Goal: Contribute content: Add original content to the website for others to see

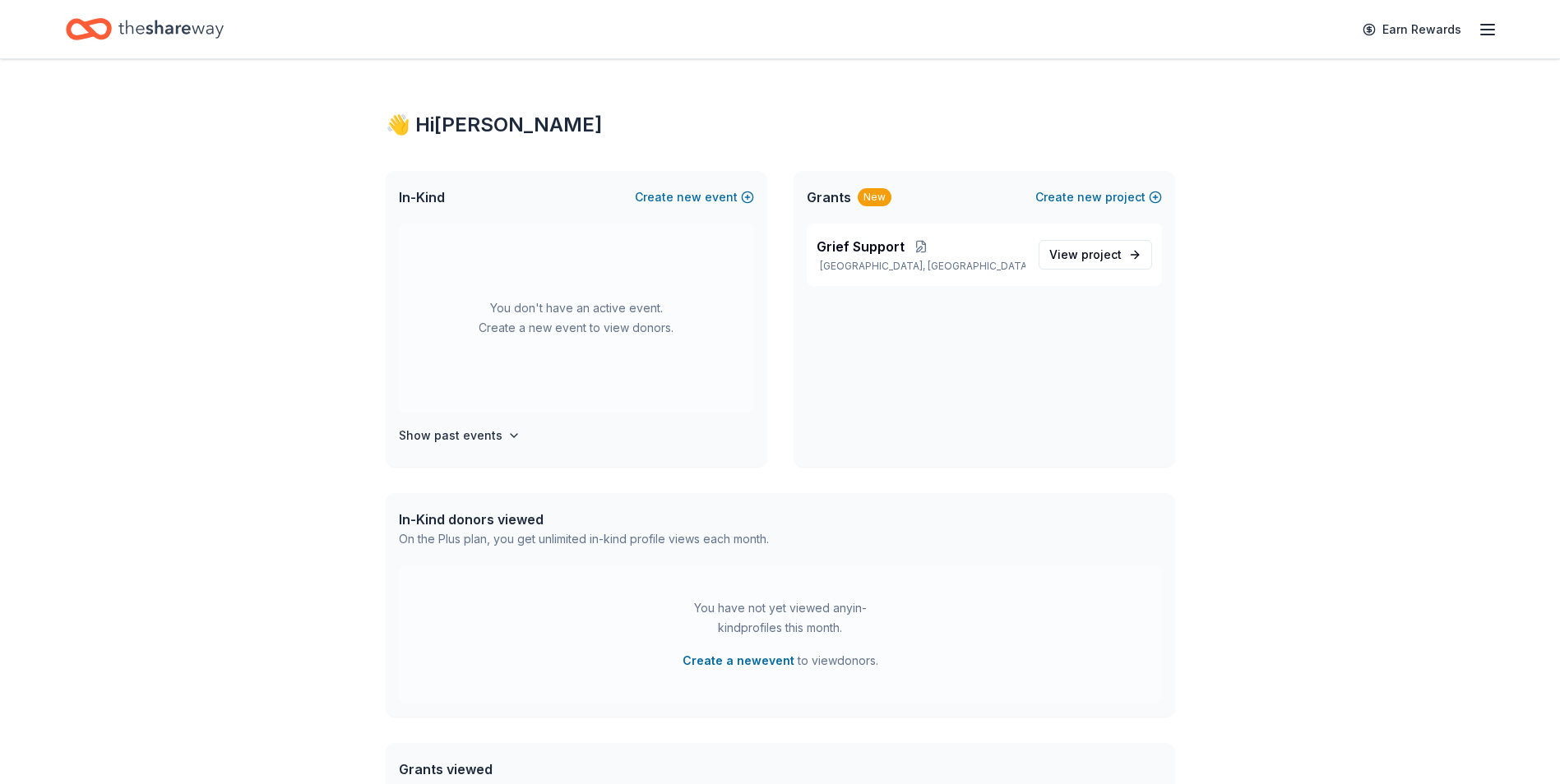
click at [169, 21] on icon "Home" at bounding box center [171, 29] width 106 height 33
click at [690, 195] on span "new" at bounding box center [689, 197] width 25 height 19
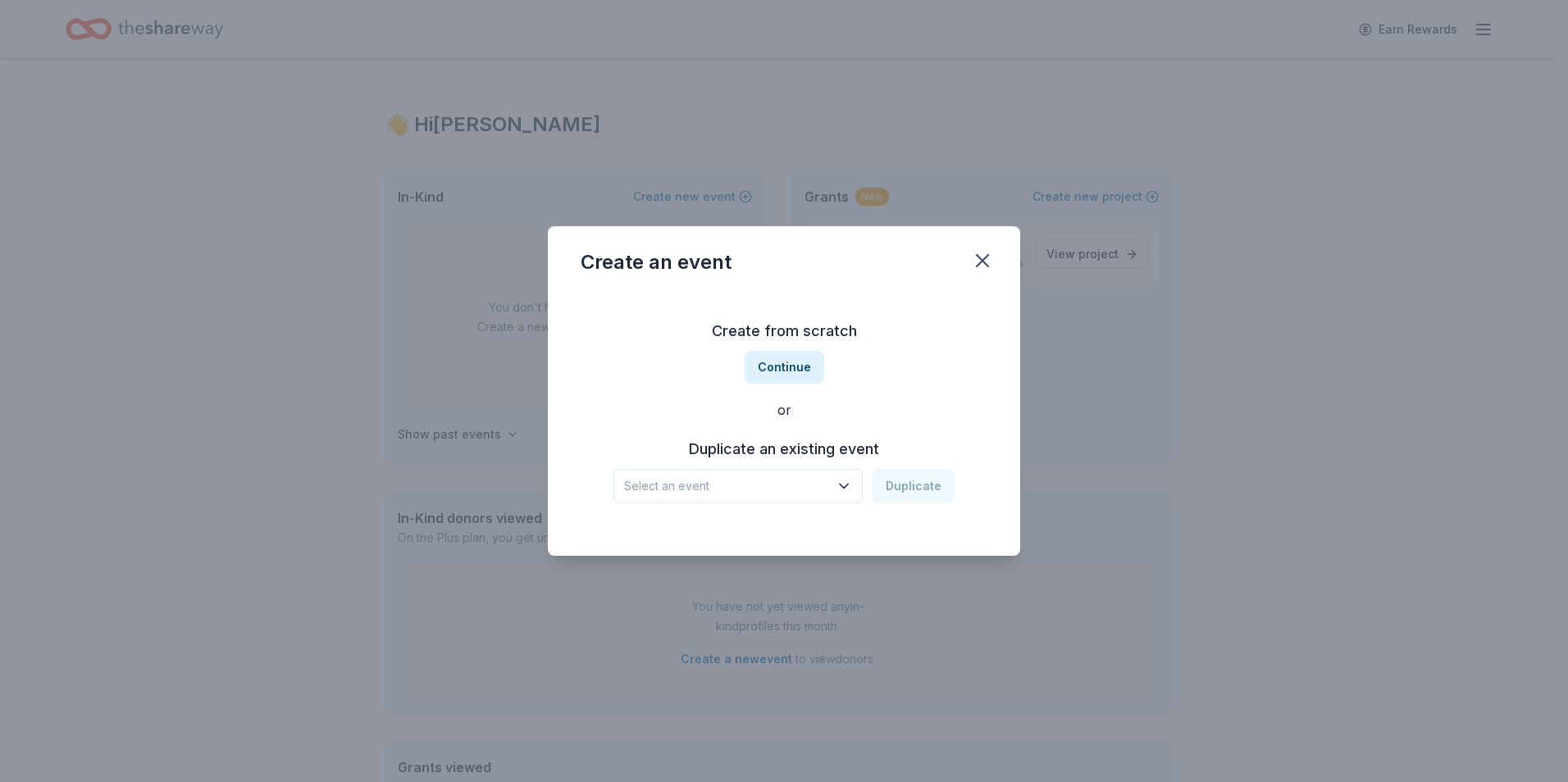
click at [723, 491] on span "Select an event" at bounding box center [727, 486] width 205 height 19
click at [721, 489] on span "Select an event" at bounding box center [727, 486] width 205 height 19
click at [798, 373] on button "Continue" at bounding box center [784, 366] width 80 height 32
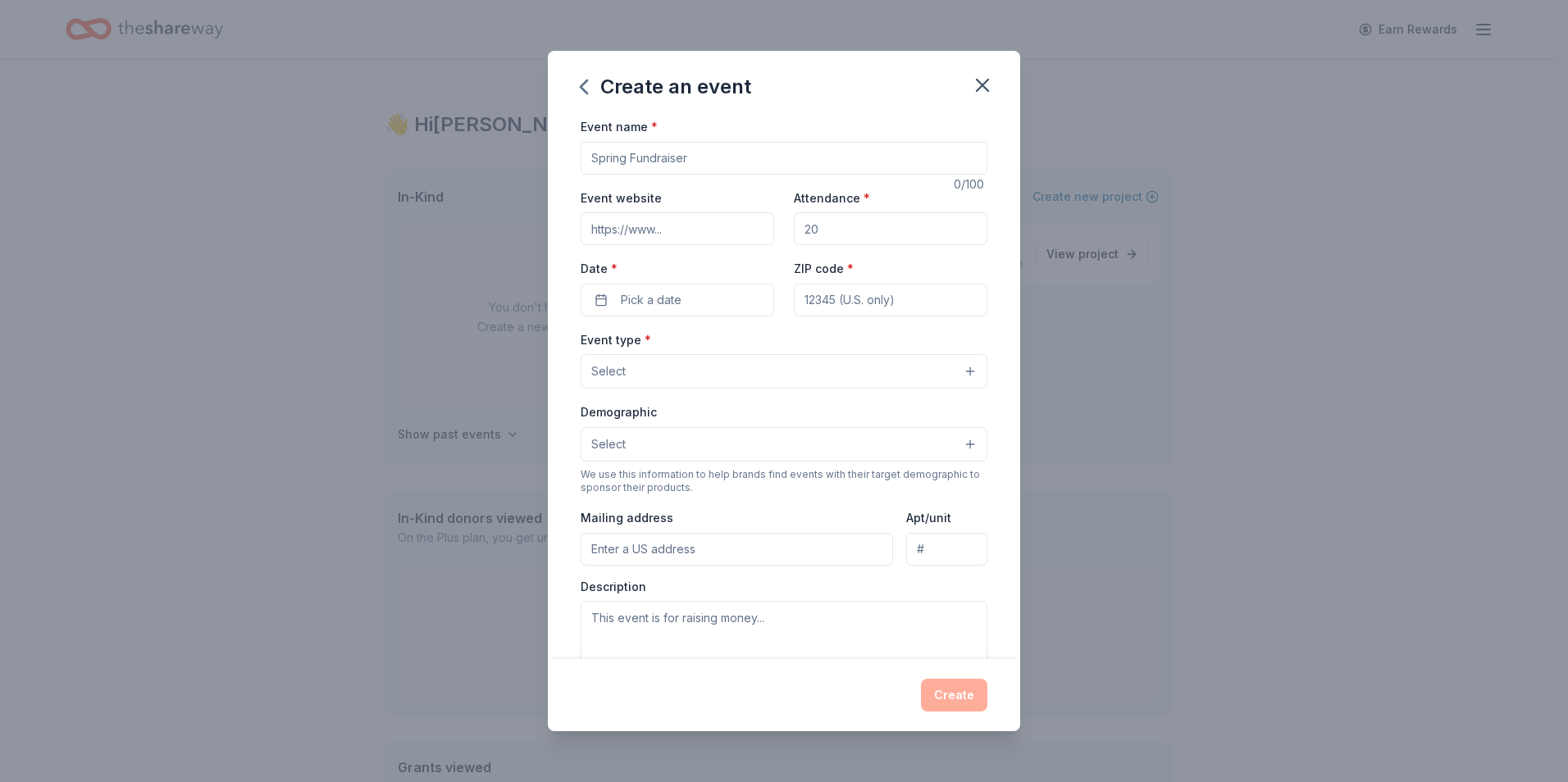
drag, startPoint x: 696, startPoint y: 152, endPoint x: 637, endPoint y: 154, distance: 59.0
click at [637, 154] on input "Event name *" at bounding box center [784, 158] width 407 height 32
type input "Golf Tournament"
type input "www.shepherdscoveclassic.com"
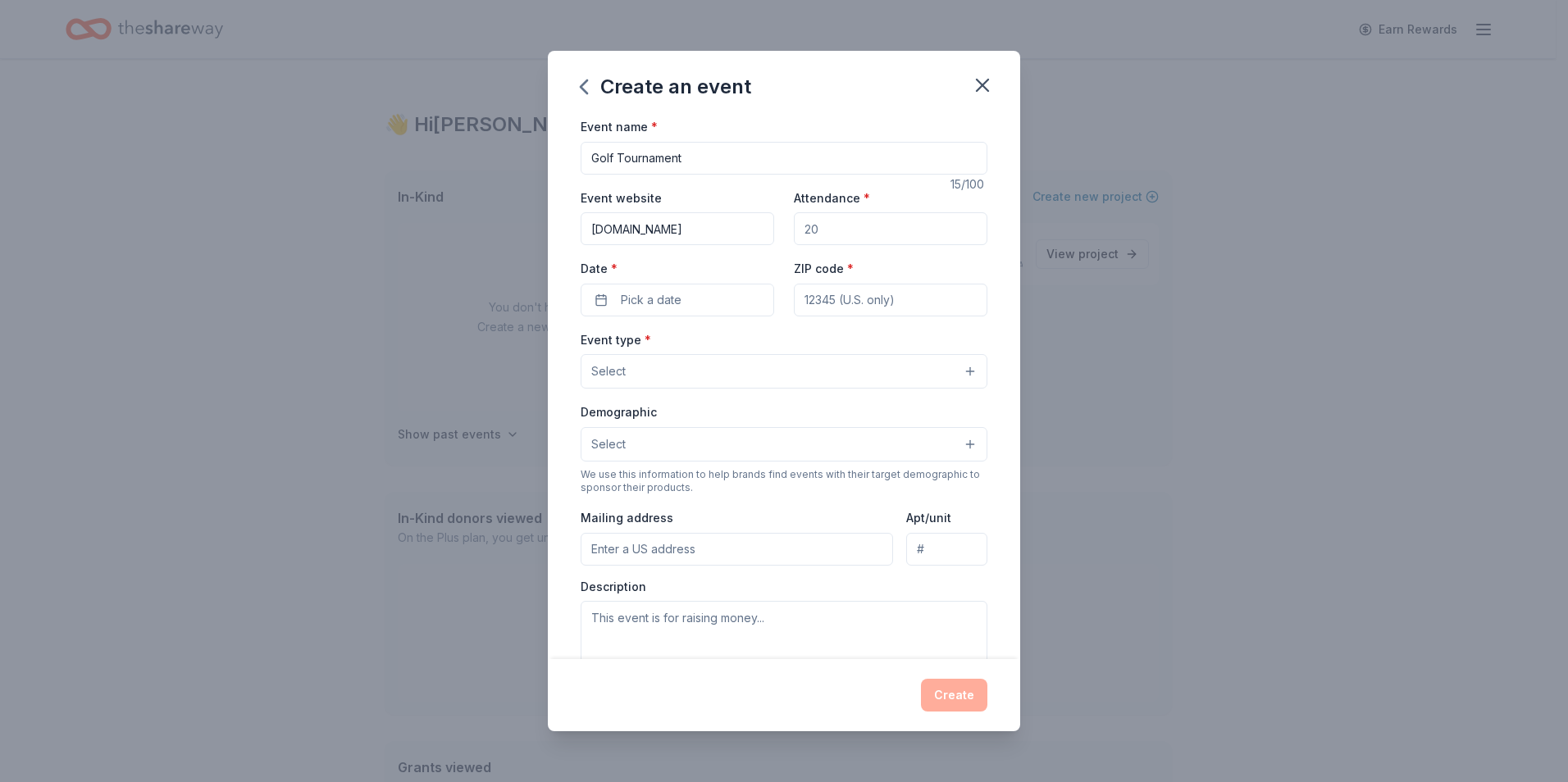
scroll to position [0, 0]
type input "80"
click at [699, 292] on button "Pick a date" at bounding box center [677, 300] width 194 height 32
click at [759, 339] on button "Go to next month" at bounding box center [763, 344] width 23 height 23
click at [734, 470] on button "17" at bounding box center [733, 477] width 30 height 30
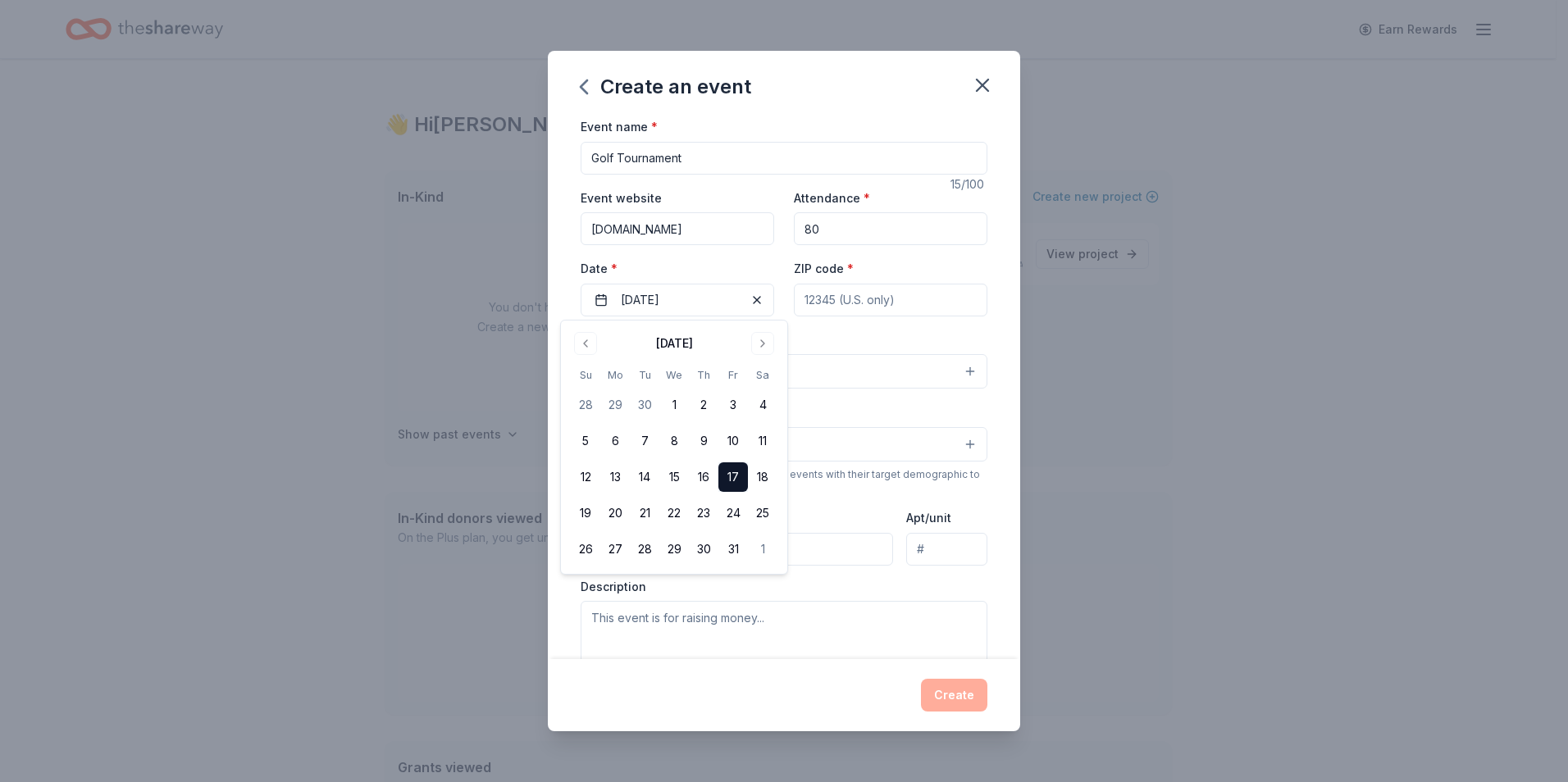
click at [892, 307] on input "ZIP code *" at bounding box center [890, 300] width 194 height 32
type input "35901"
click at [664, 370] on button "Select" at bounding box center [784, 371] width 407 height 34
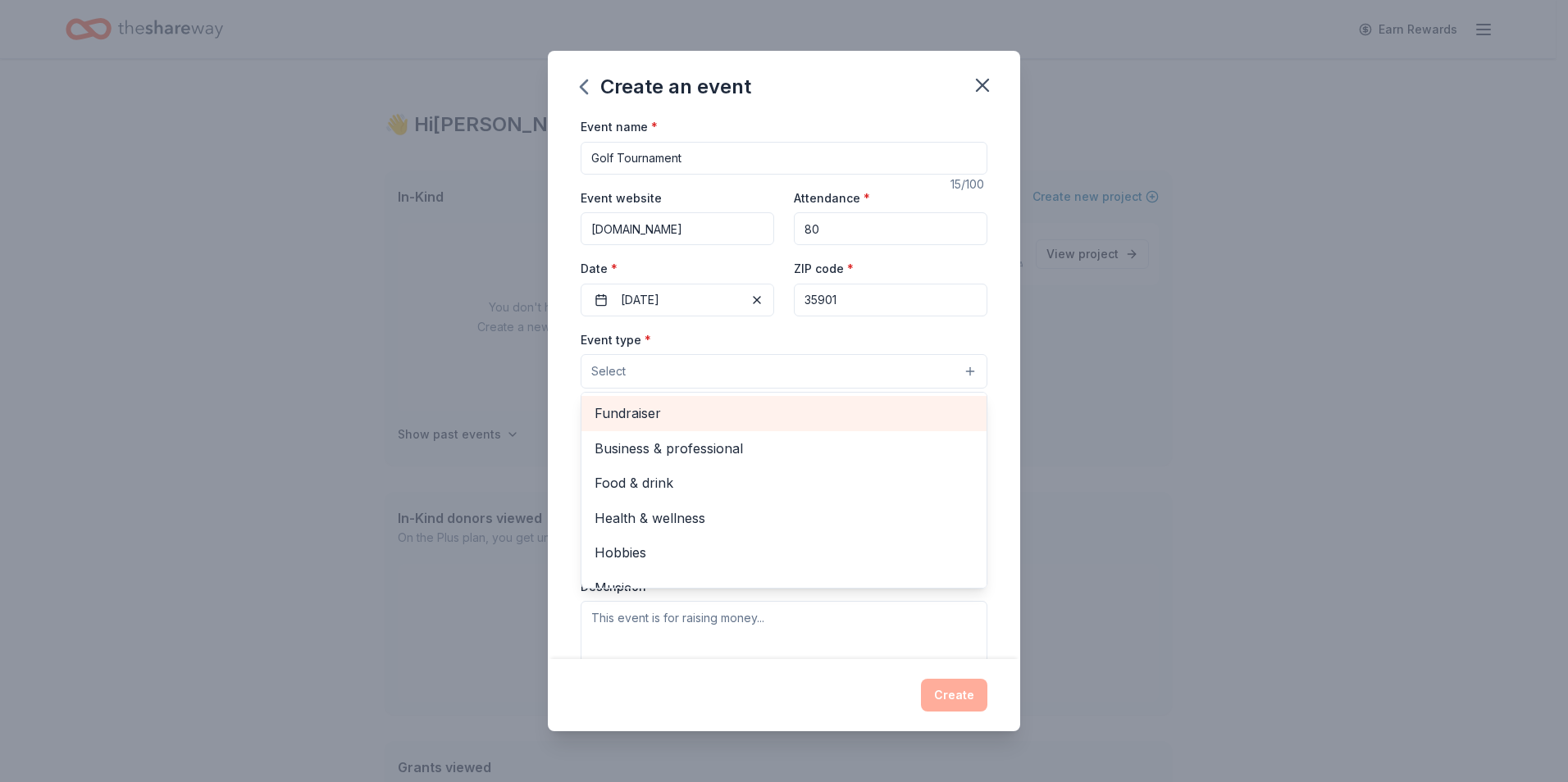
click at [679, 422] on span "Fundraiser" at bounding box center [784, 413] width 379 height 21
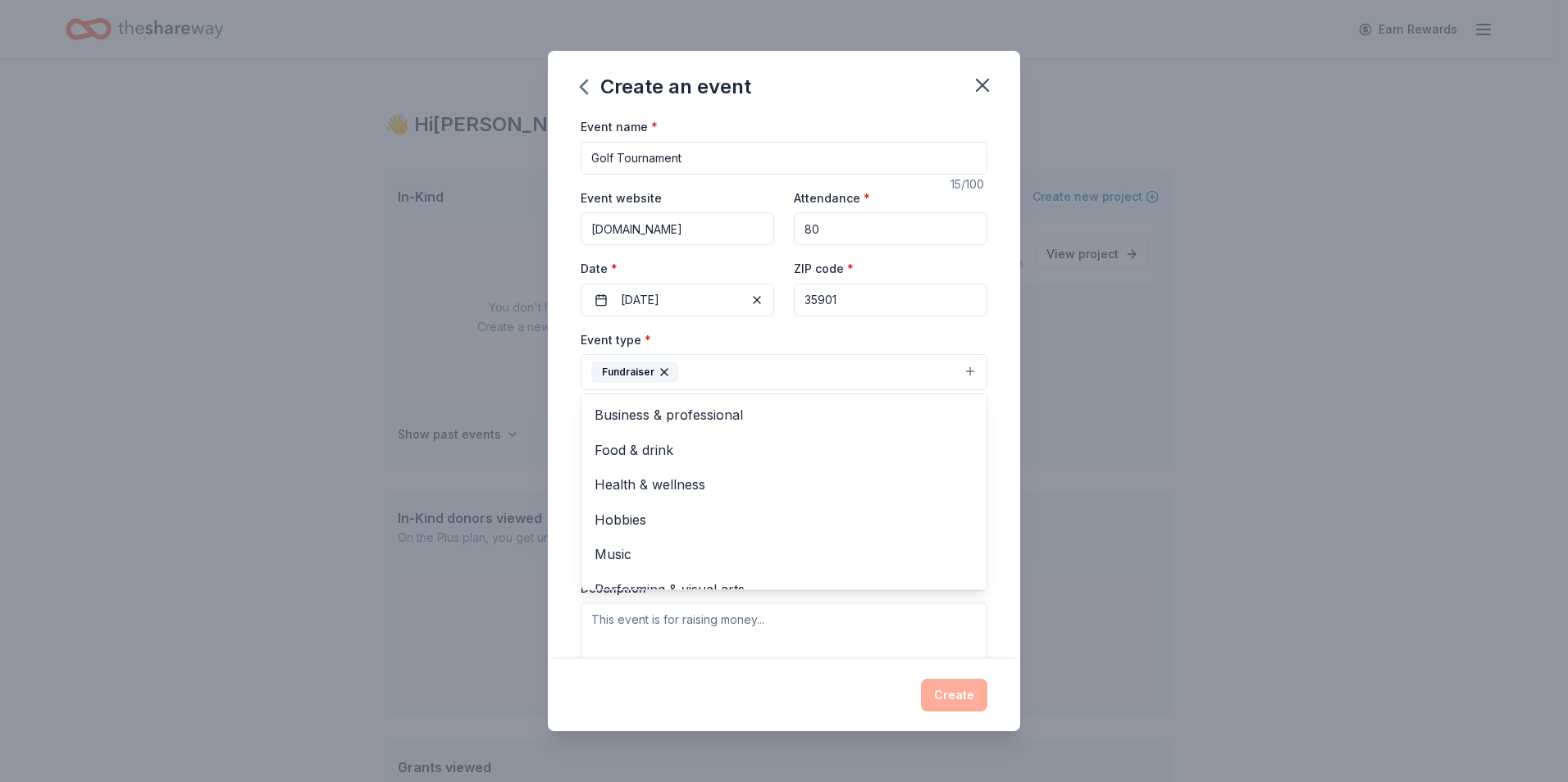
click at [998, 471] on div "Event name * Golf Tournament 15 /100 Event website www.shepherdscoveclassic.com…" at bounding box center [784, 387] width 473 height 543
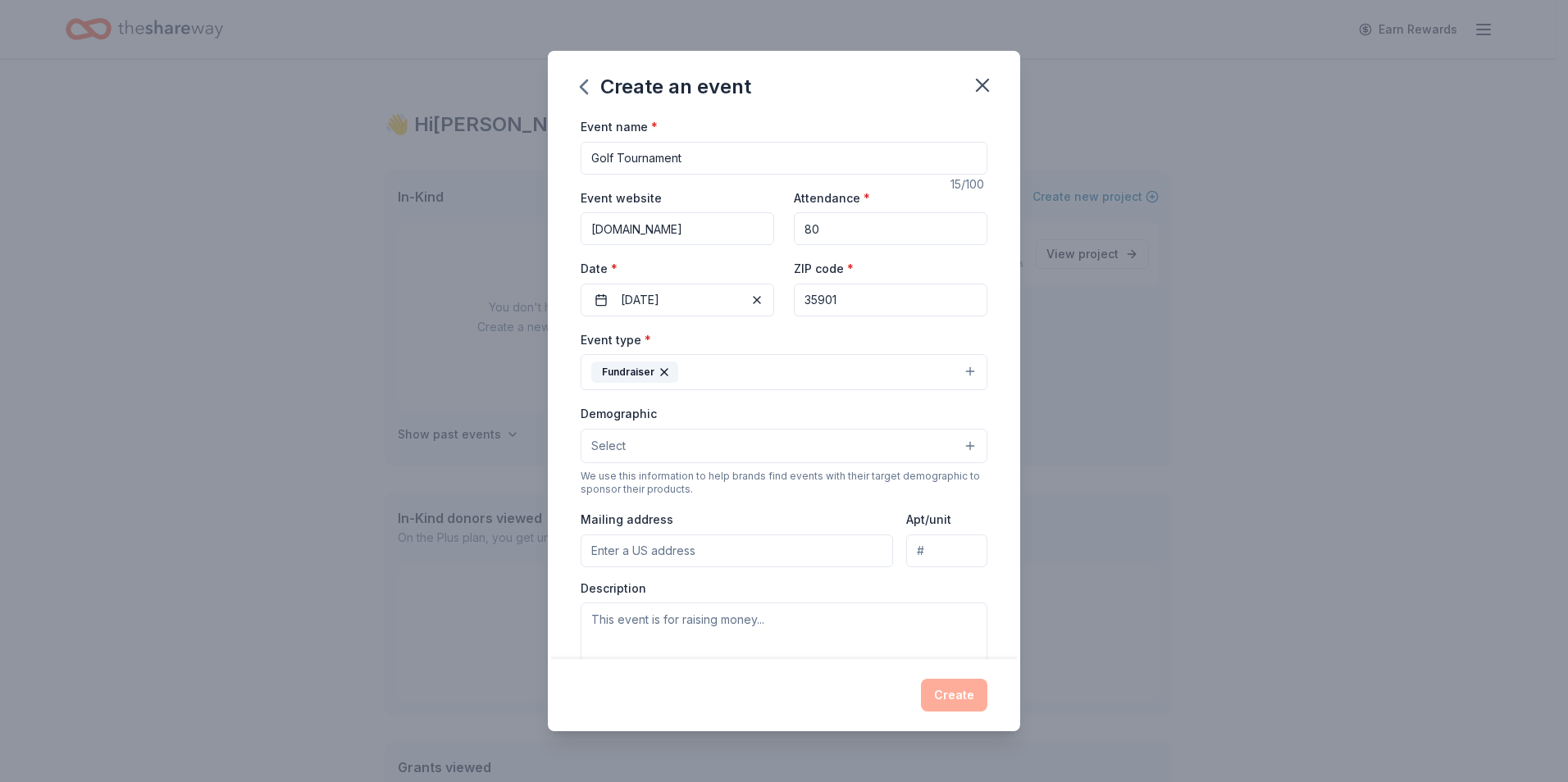
click at [818, 451] on button "Select" at bounding box center [784, 445] width 407 height 34
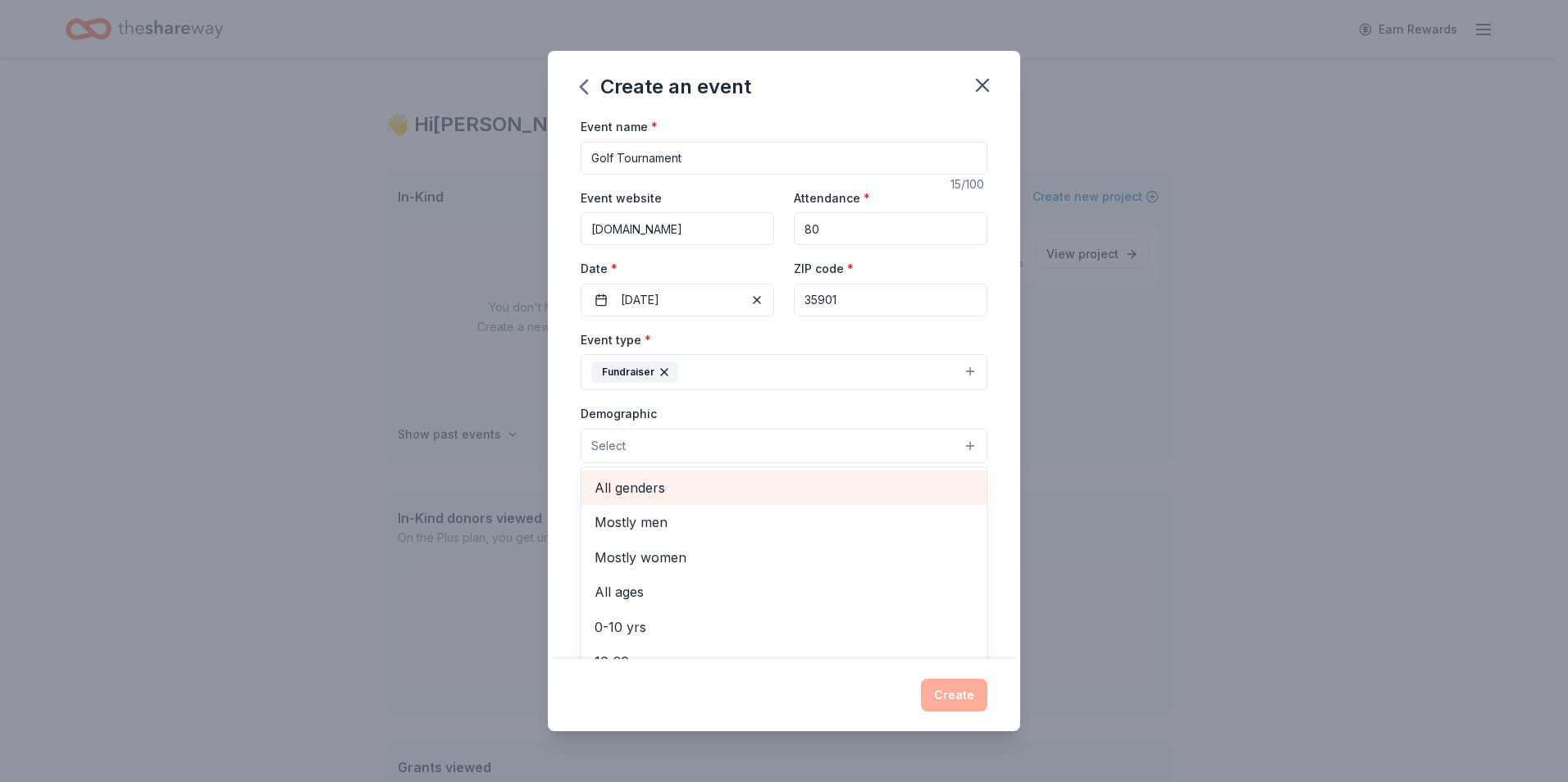
click at [761, 498] on span "All genders" at bounding box center [784, 487] width 379 height 21
click at [993, 491] on div "Event name * Golf Tournament 15 /100 Event website www.shepherdscoveclassic.com…" at bounding box center [784, 387] width 473 height 543
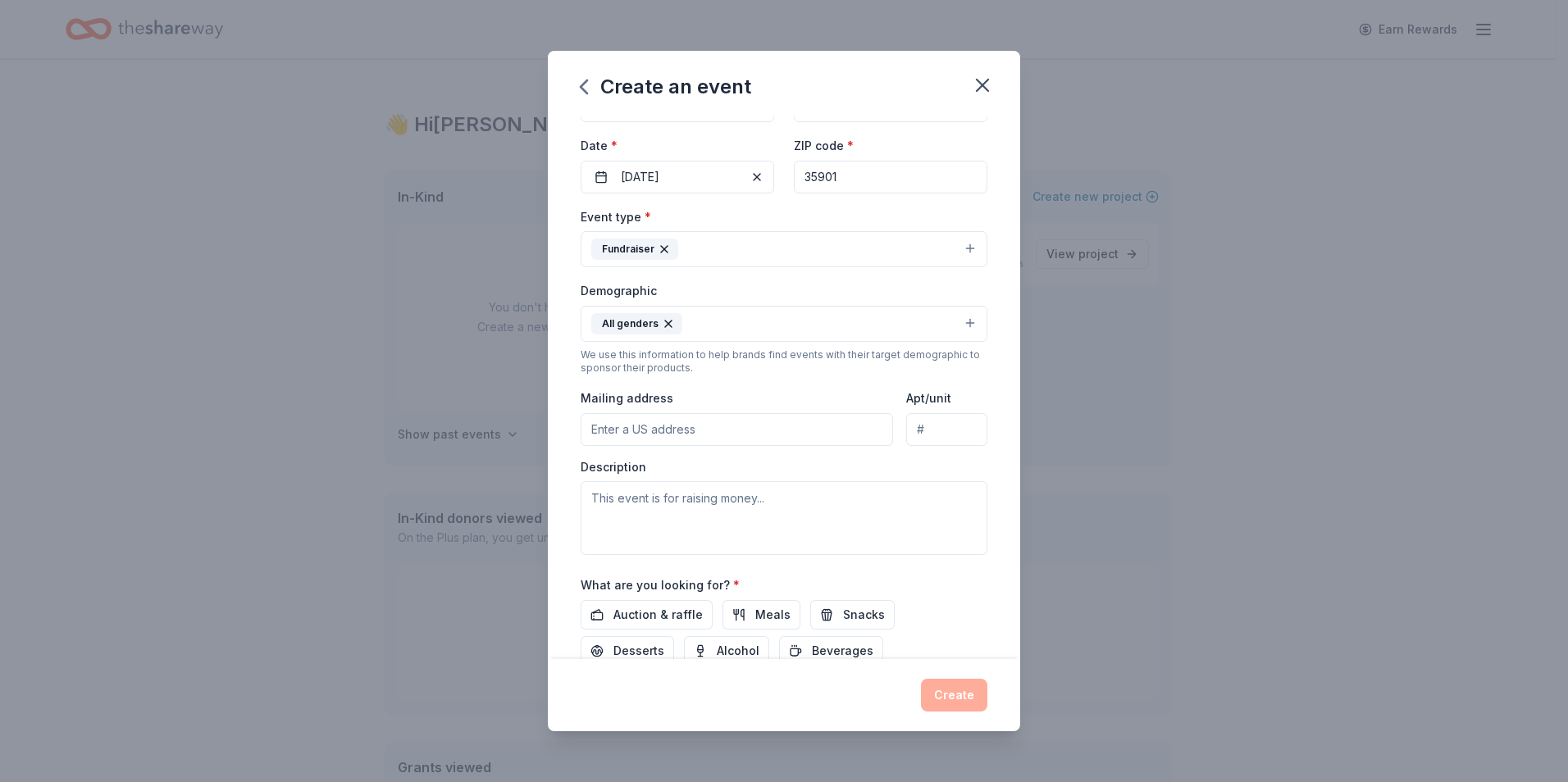
scroll to position [164, 0]
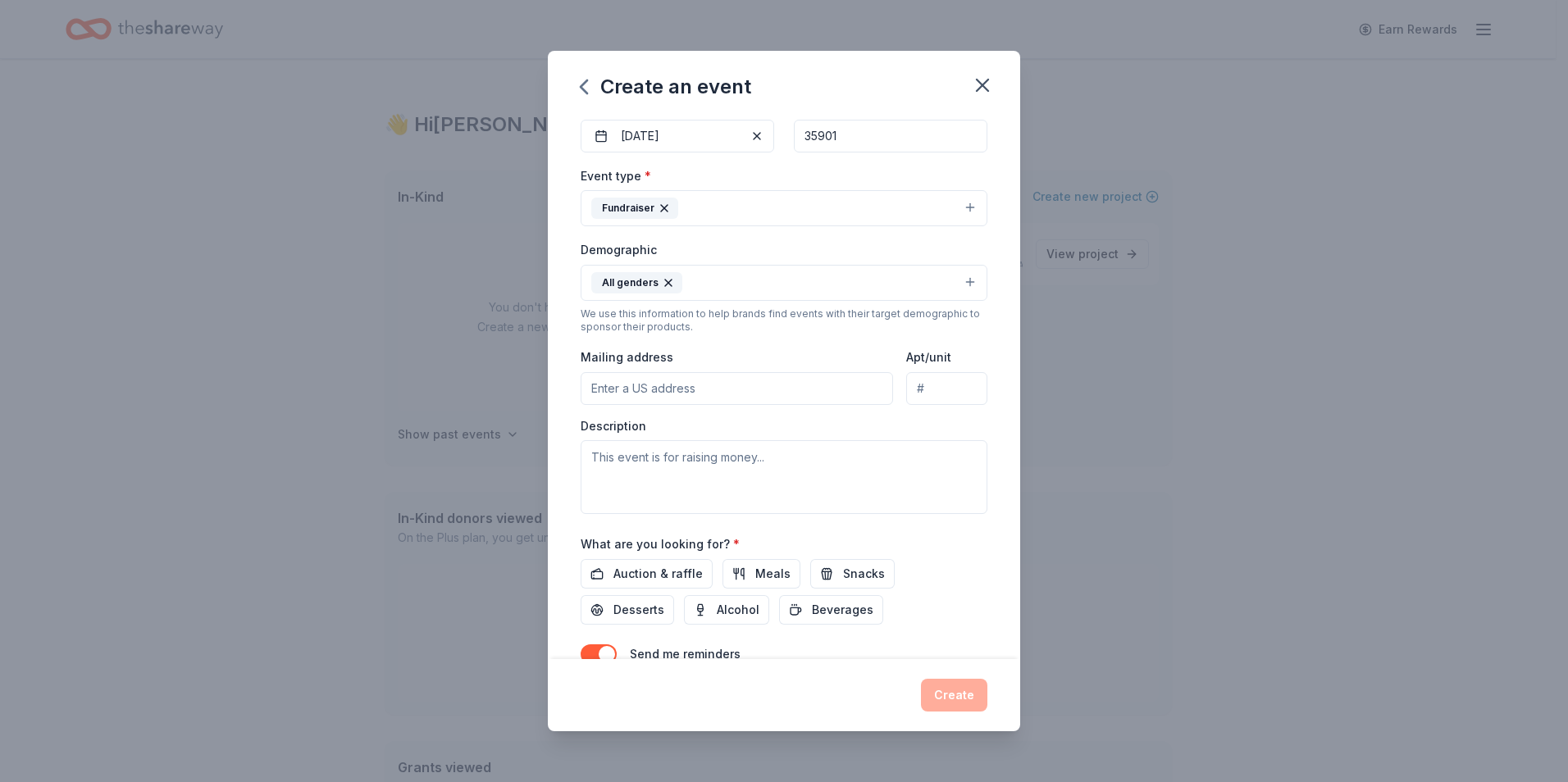
click at [837, 395] on input "Mailing address" at bounding box center [737, 388] width 312 height 32
type input "408 Martling Road Albertville, Al 35951"
click at [780, 466] on textarea at bounding box center [784, 477] width 407 height 74
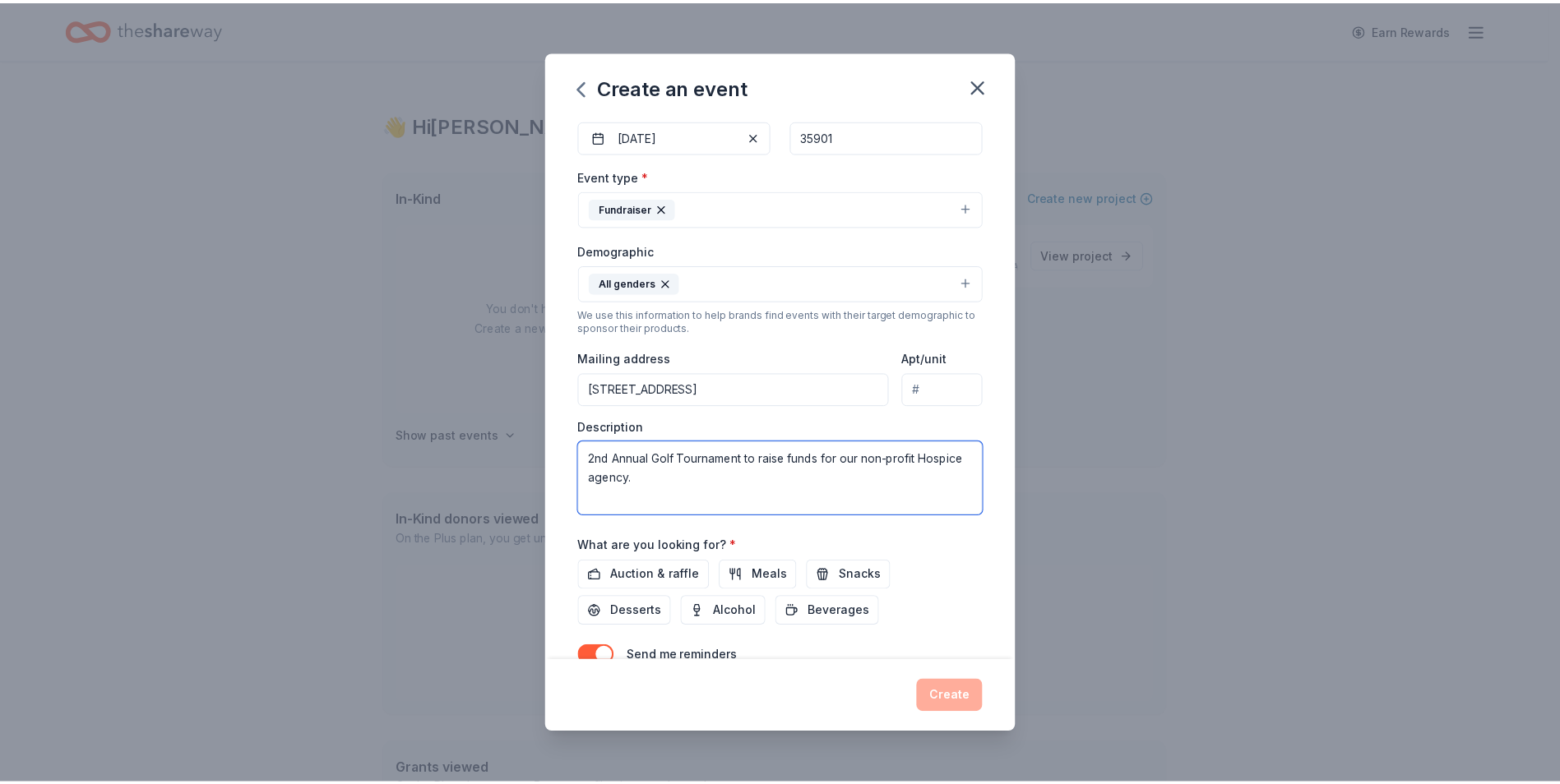
scroll to position [245, 0]
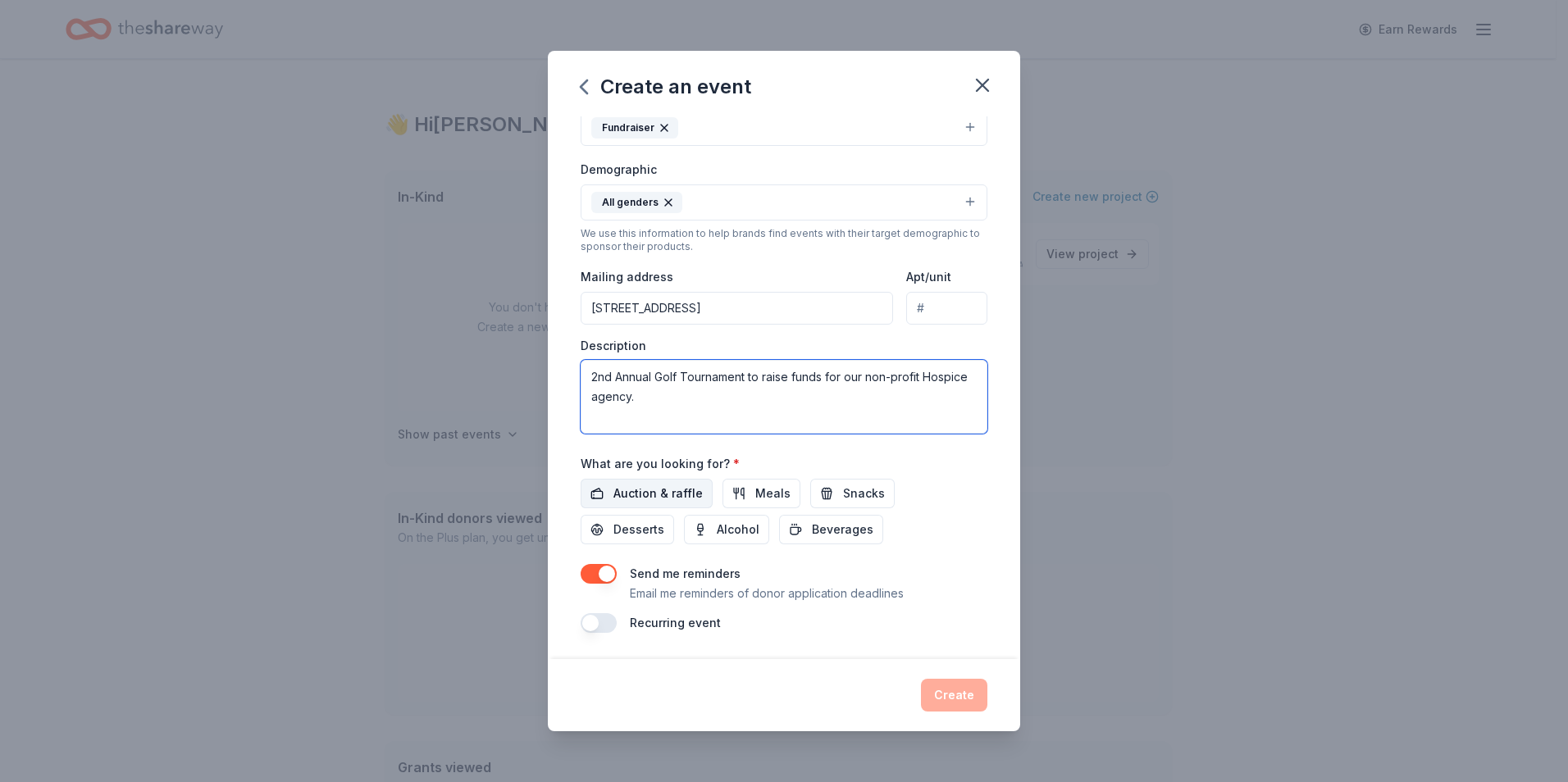
type textarea "2nd Annual Golf Tournament to raise funds for our non-profit Hospice agency."
click at [674, 500] on span "Auction & raffle" at bounding box center [658, 494] width 89 height 19
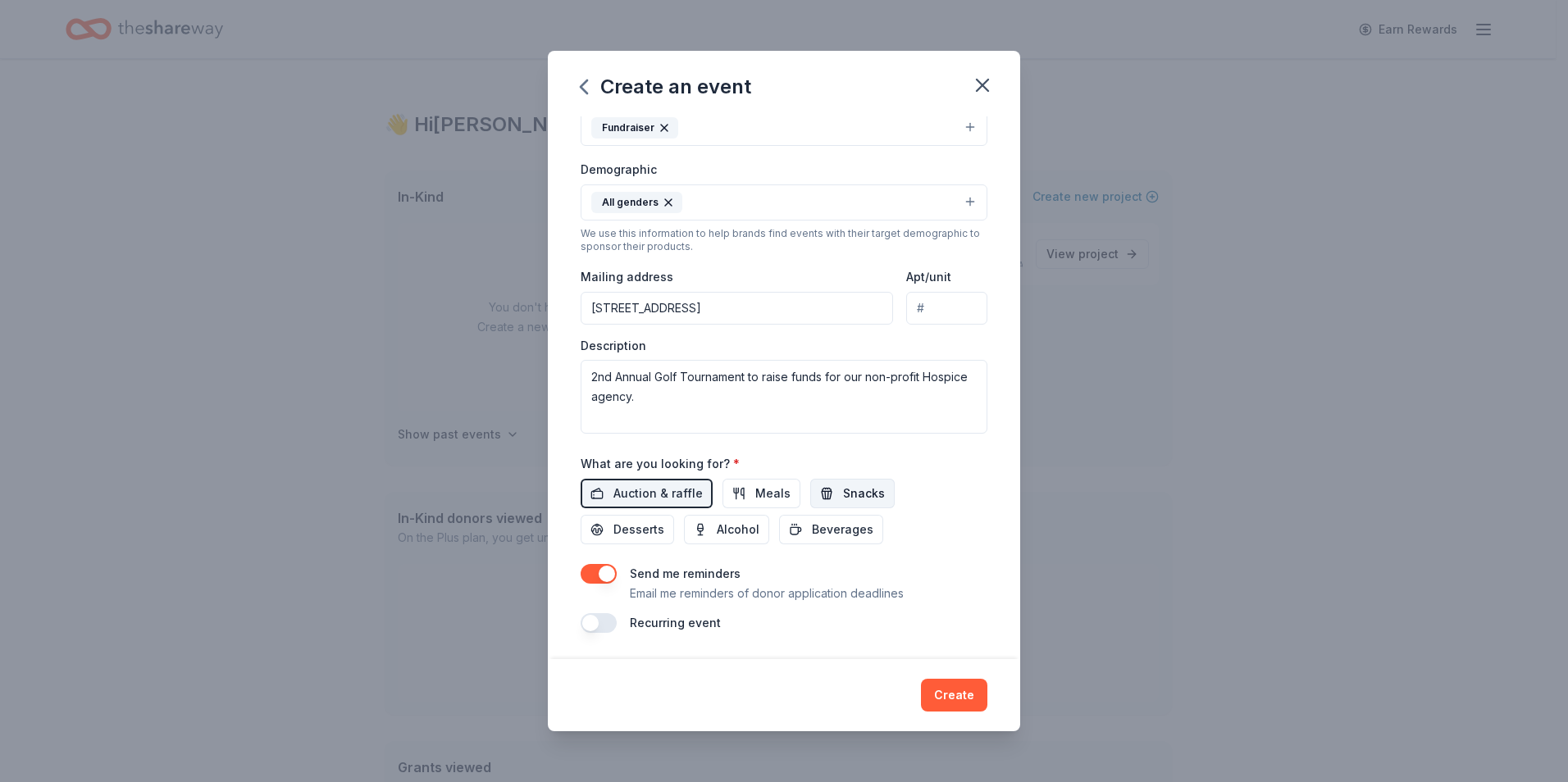
click at [853, 500] on span "Snacks" at bounding box center [864, 494] width 42 height 19
click at [731, 528] on span "Alcohol" at bounding box center [738, 530] width 43 height 19
click at [951, 691] on button "Create" at bounding box center [954, 694] width 67 height 32
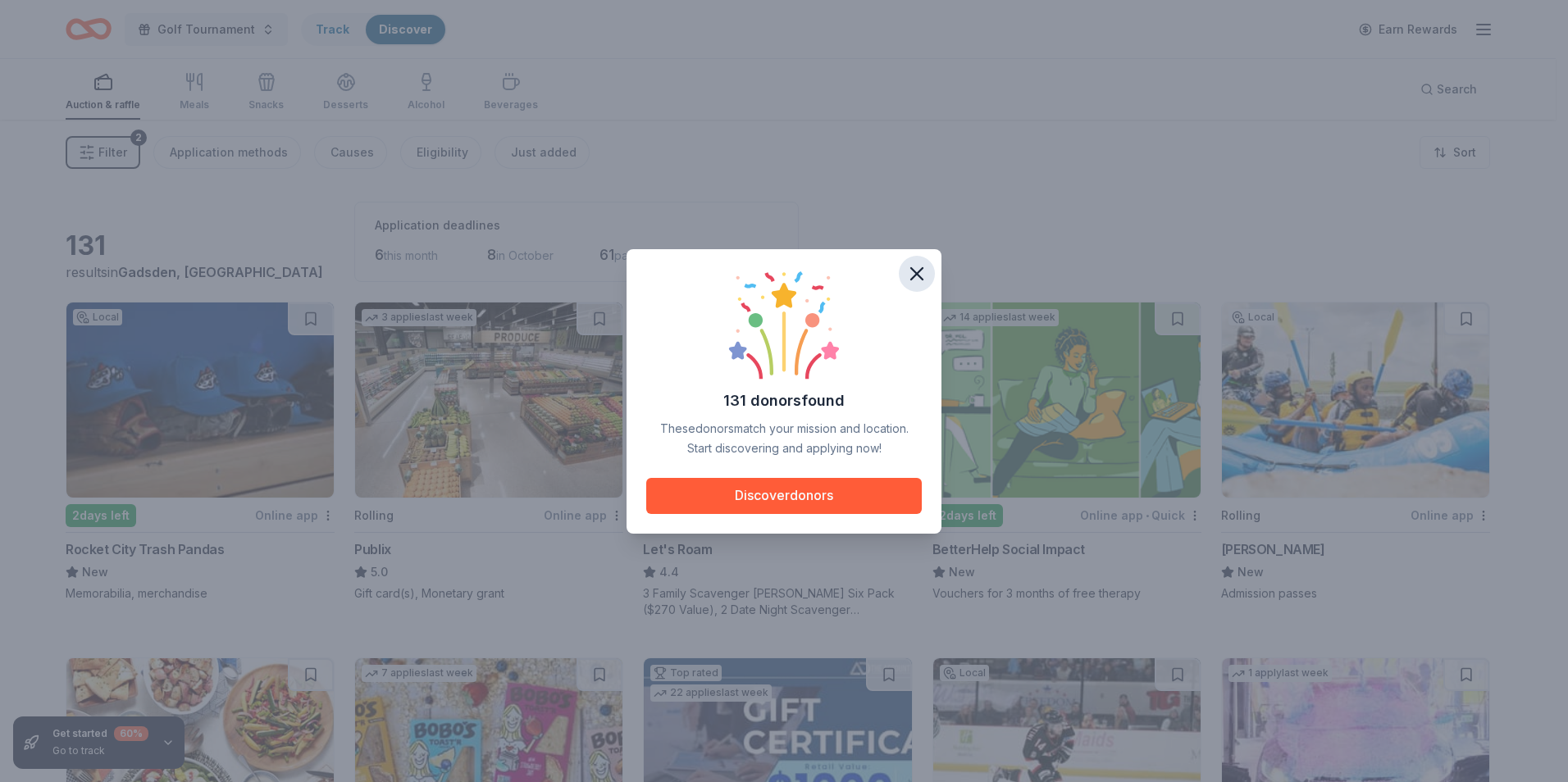
click at [920, 278] on icon "button" at bounding box center [916, 274] width 11 height 11
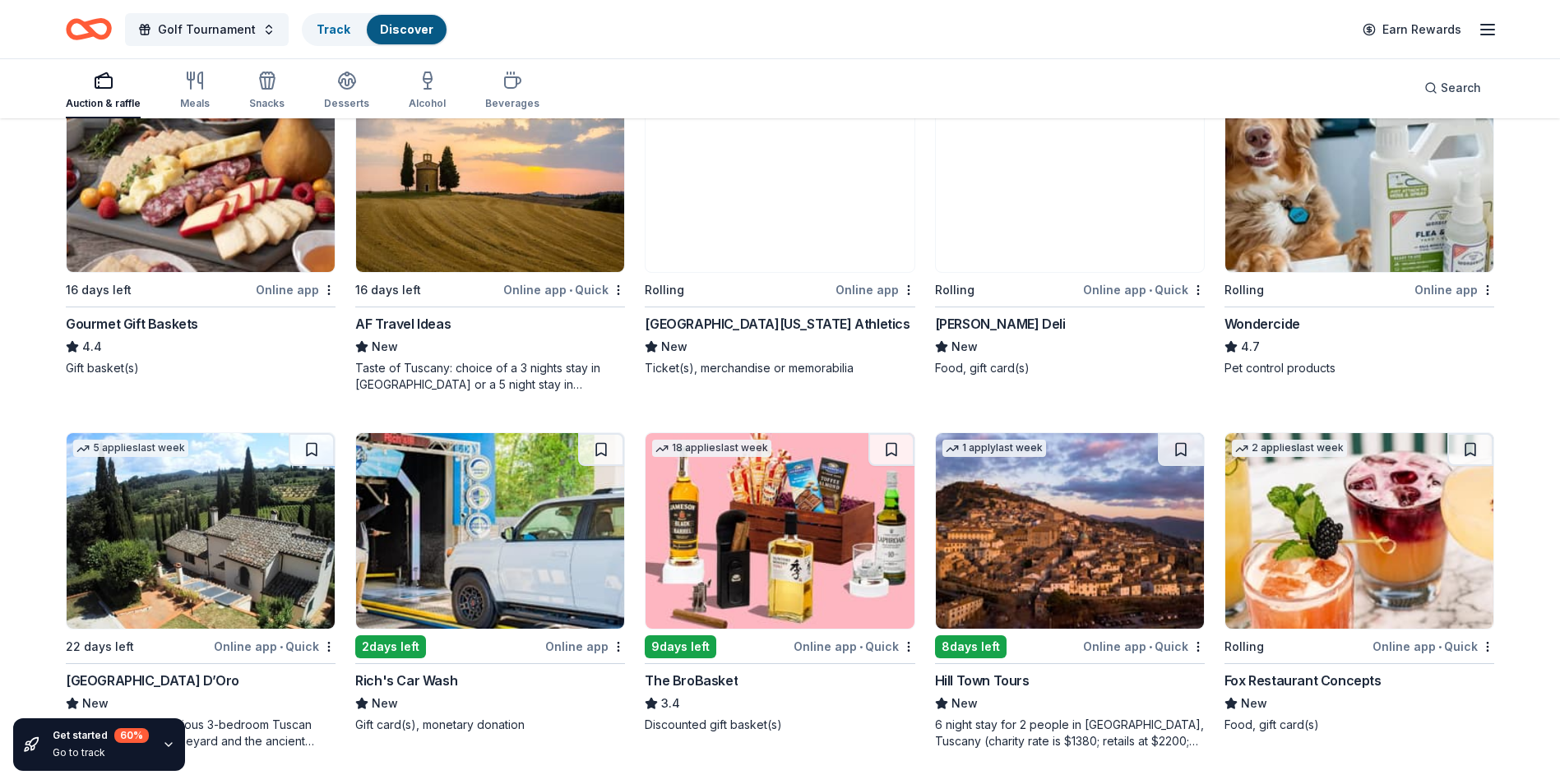
scroll to position [986, 0]
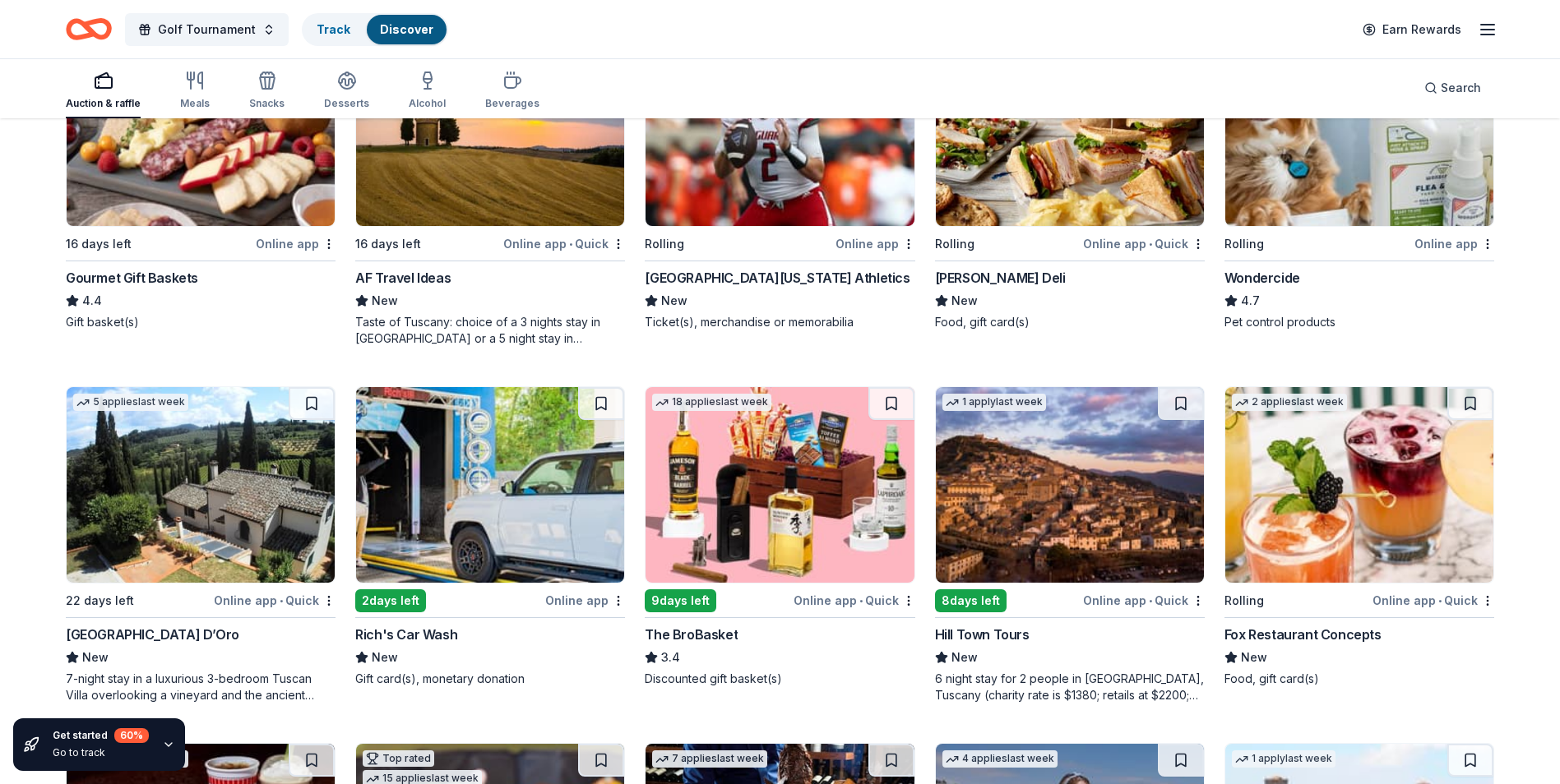
click at [730, 549] on img at bounding box center [779, 484] width 268 height 196
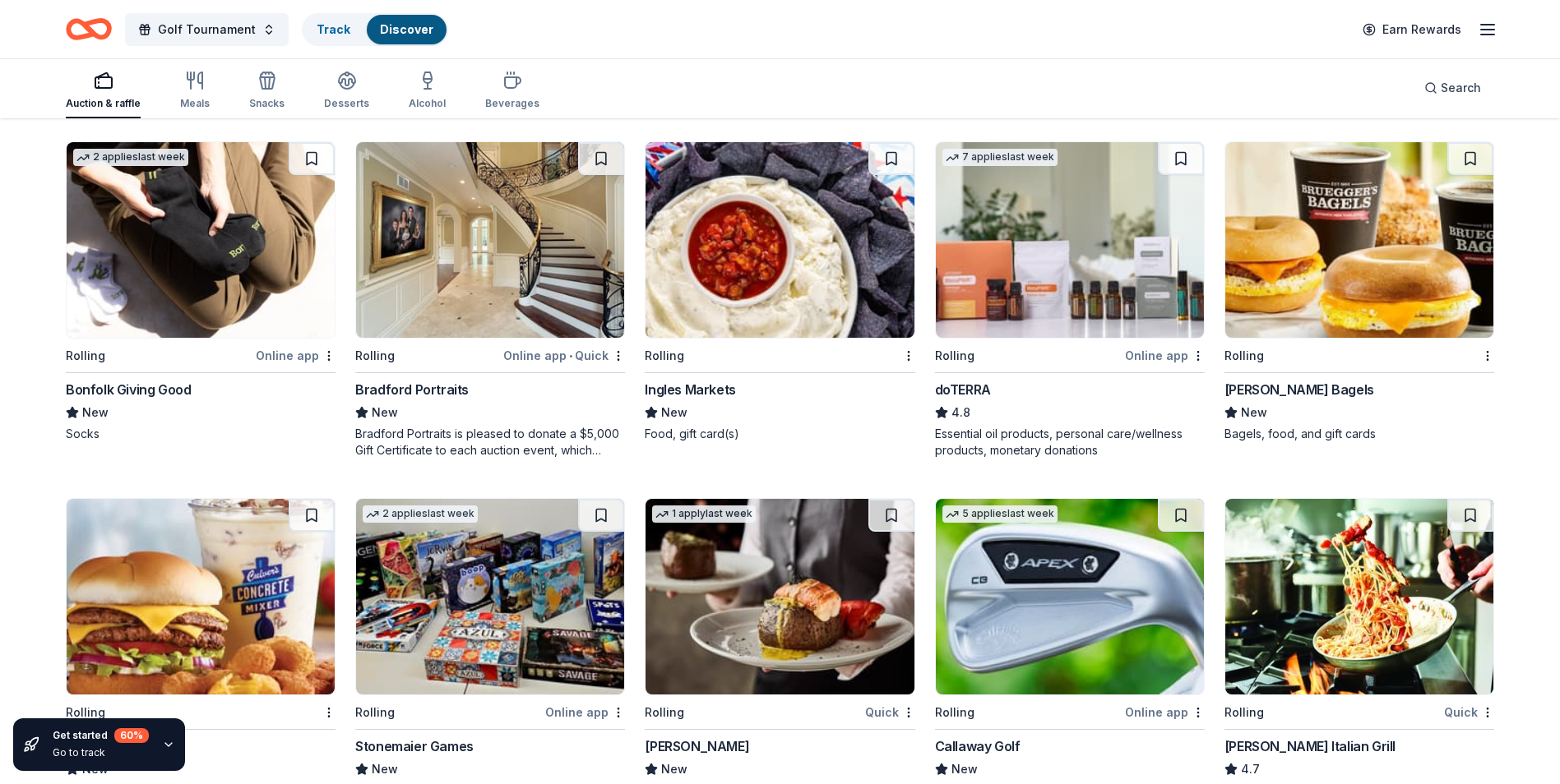
scroll to position [2629, 0]
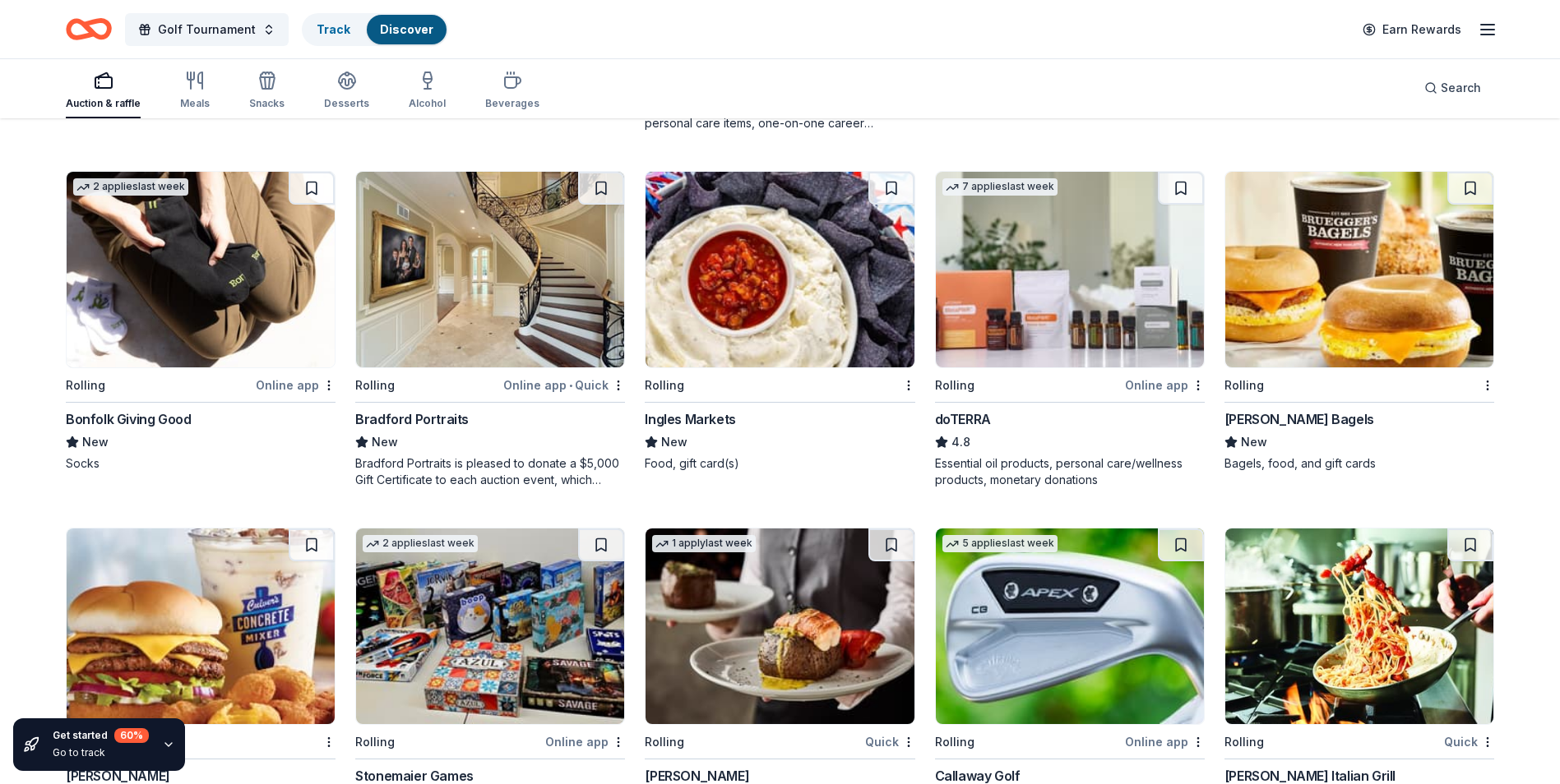
click at [288, 307] on img at bounding box center [200, 269] width 268 height 196
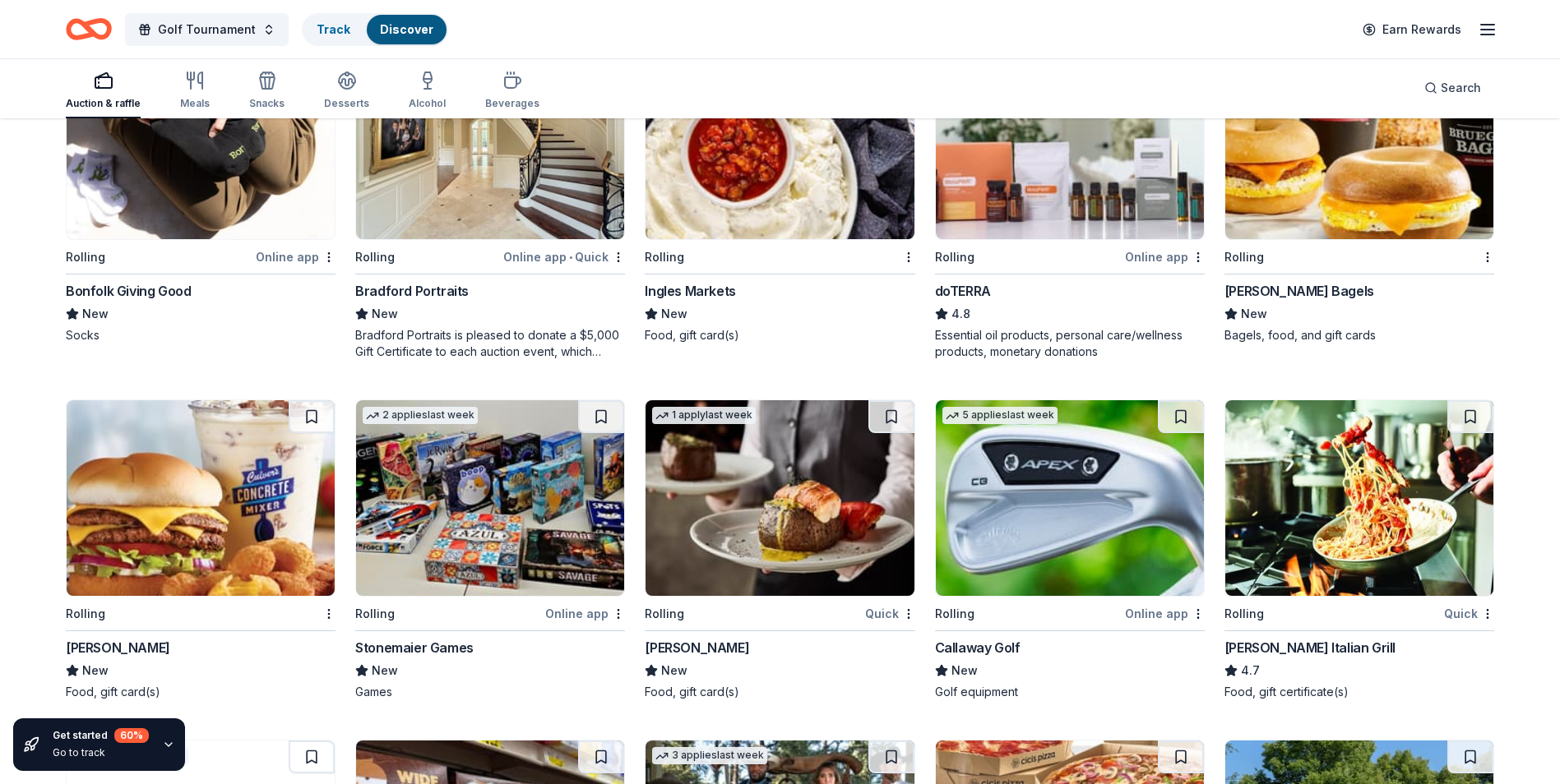
scroll to position [2875, 0]
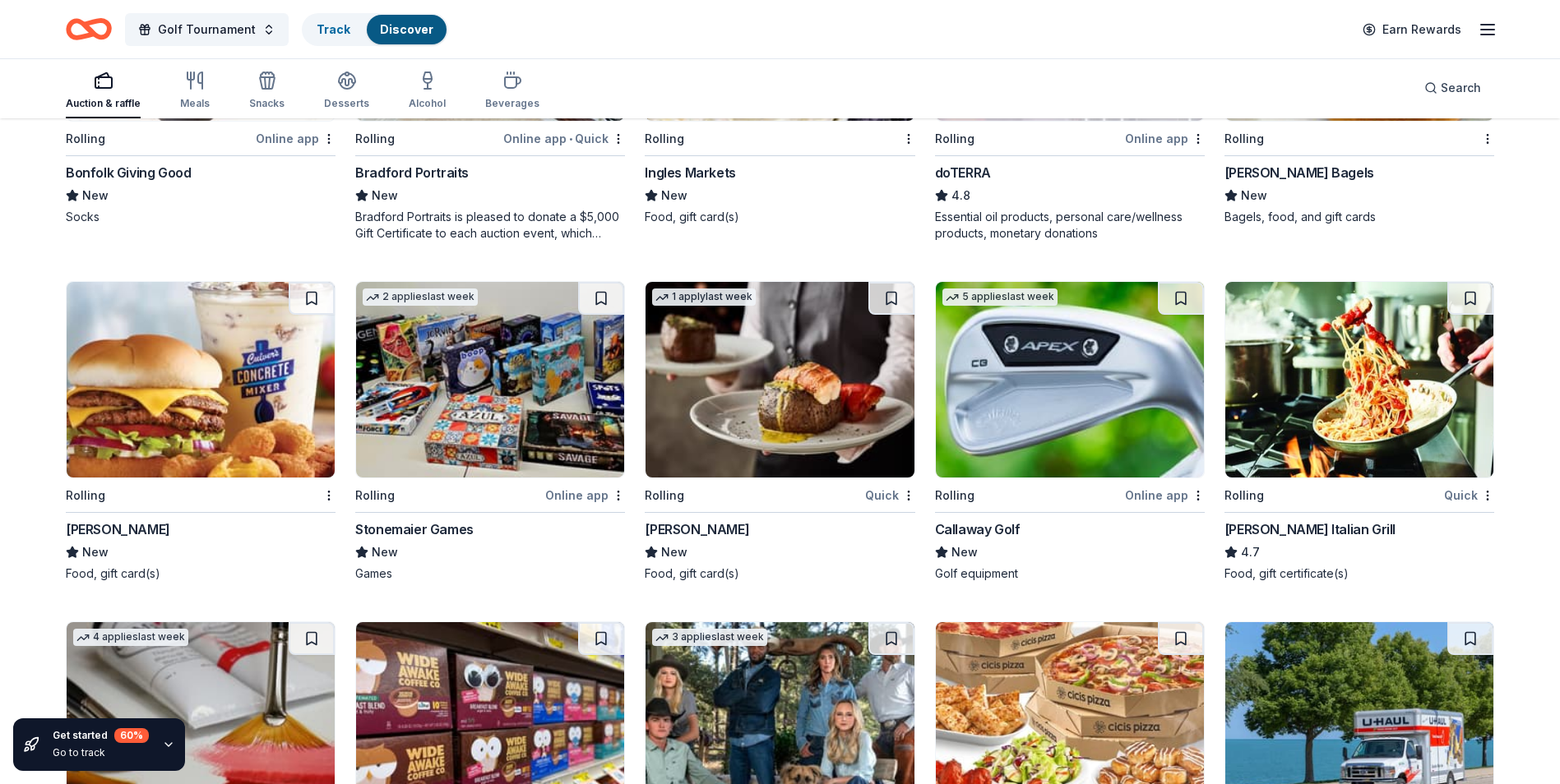
click at [784, 374] on img at bounding box center [779, 380] width 268 height 196
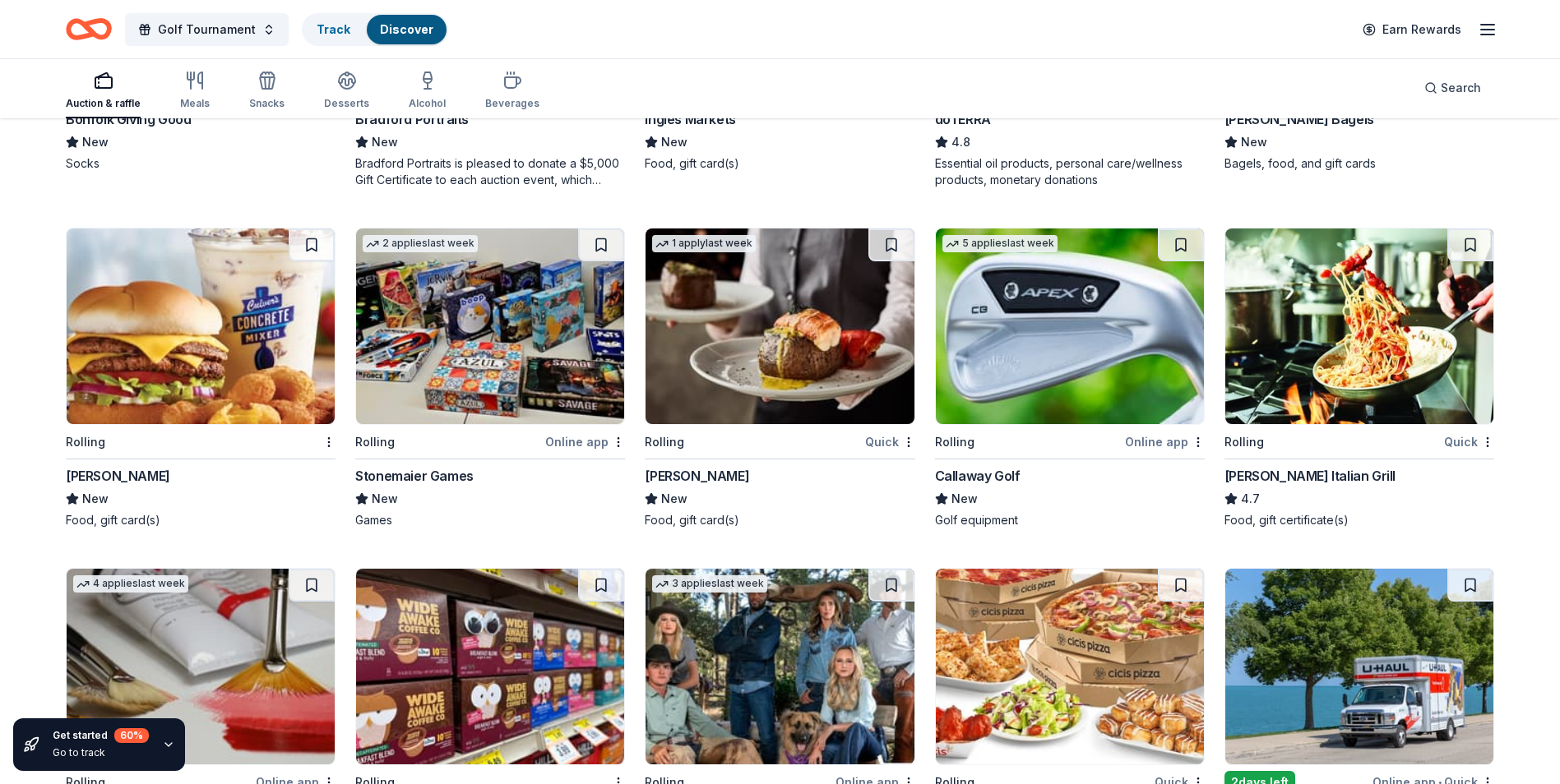
scroll to position [2958, 0]
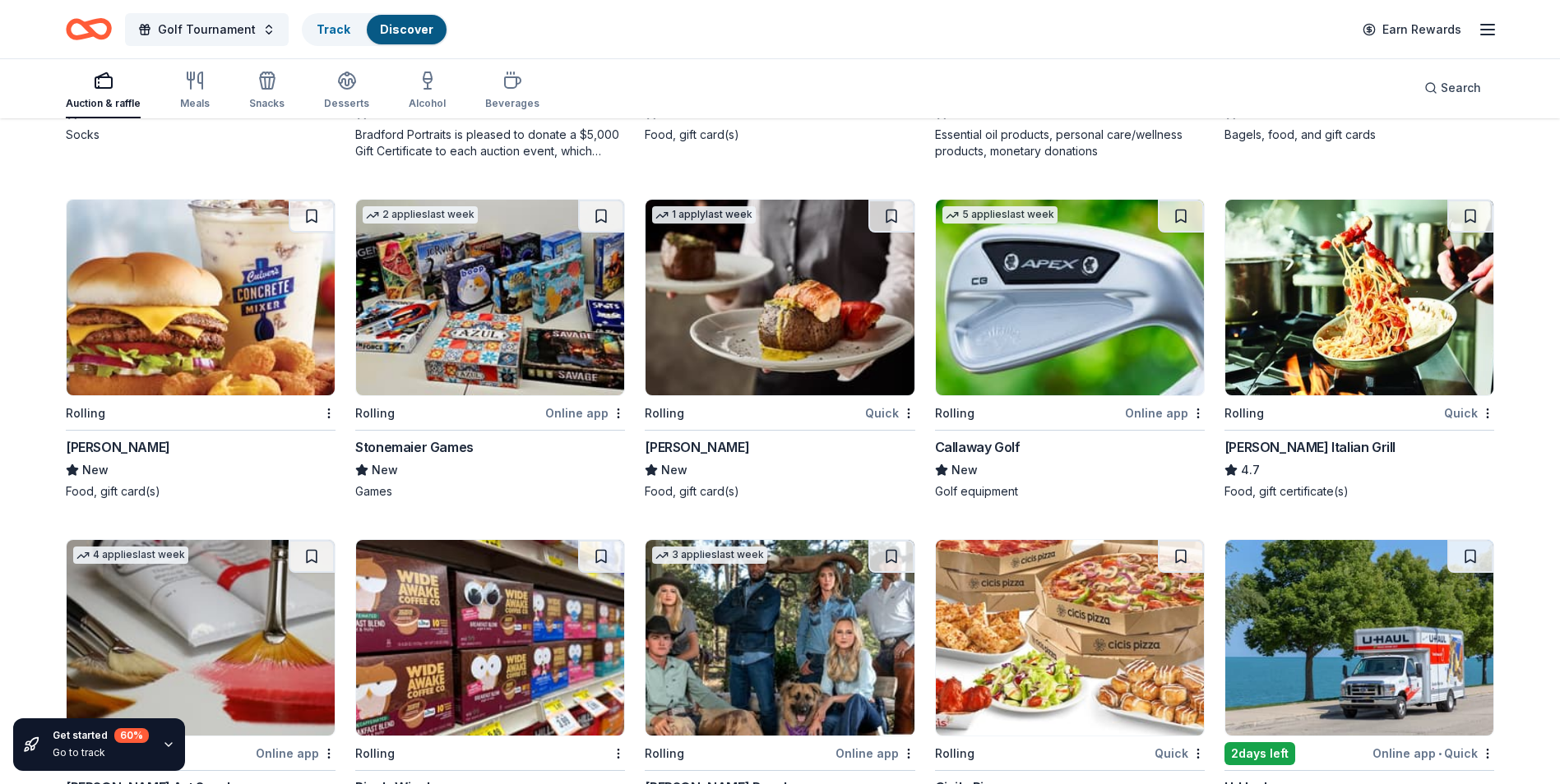
click at [1408, 293] on img at bounding box center [1359, 297] width 268 height 196
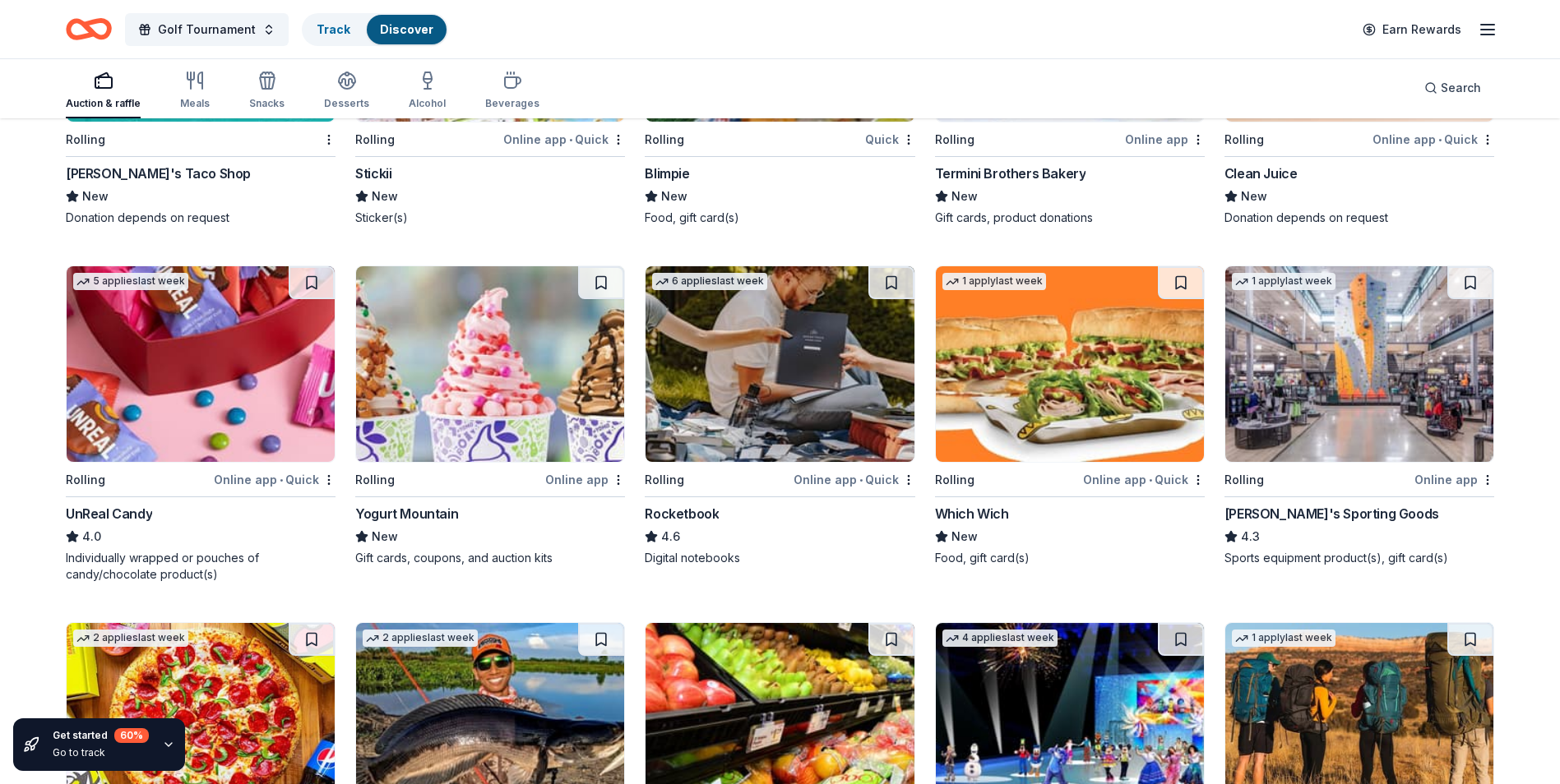
scroll to position [3940, 0]
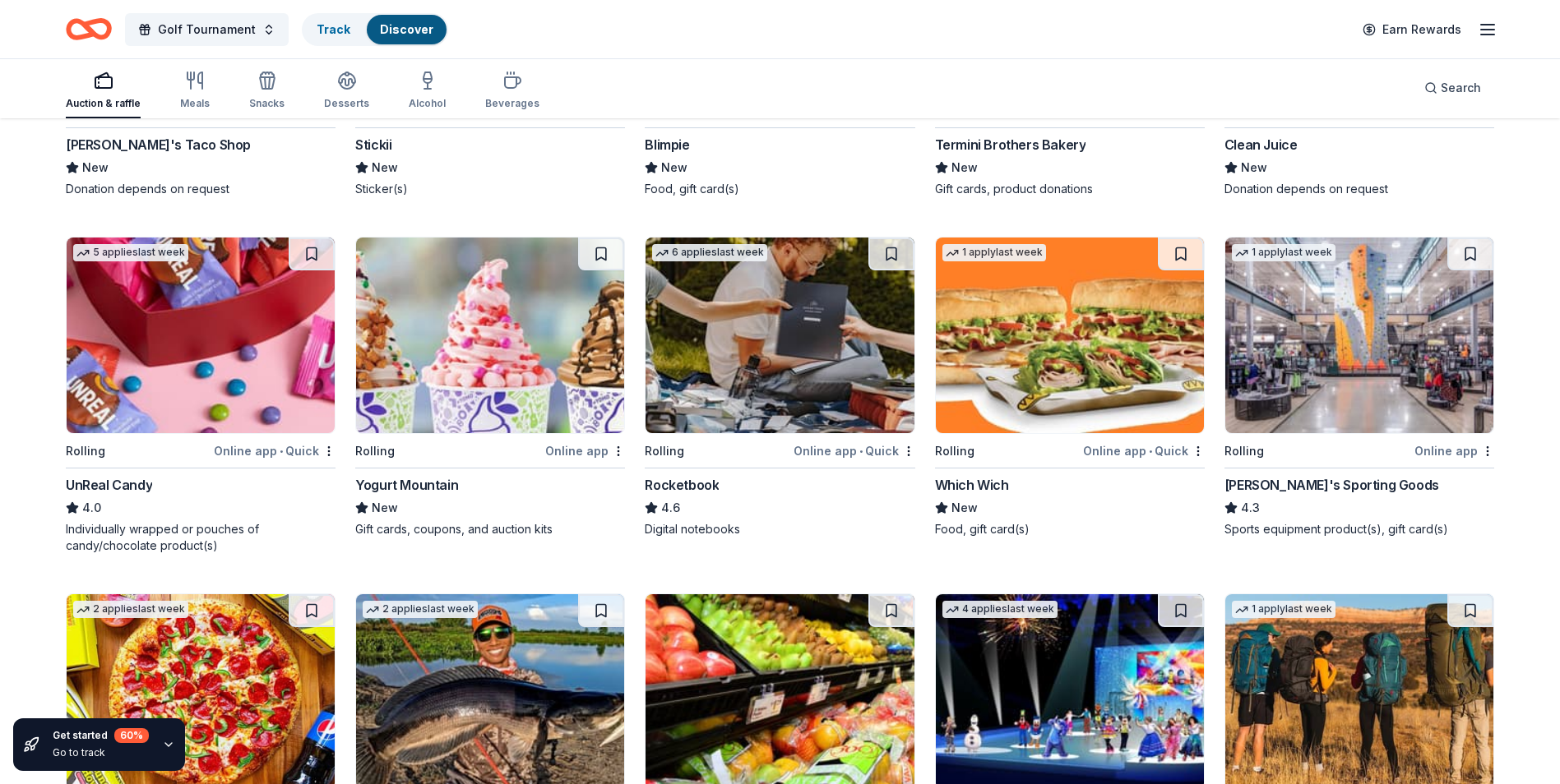
click at [1338, 396] on img at bounding box center [1359, 335] width 268 height 196
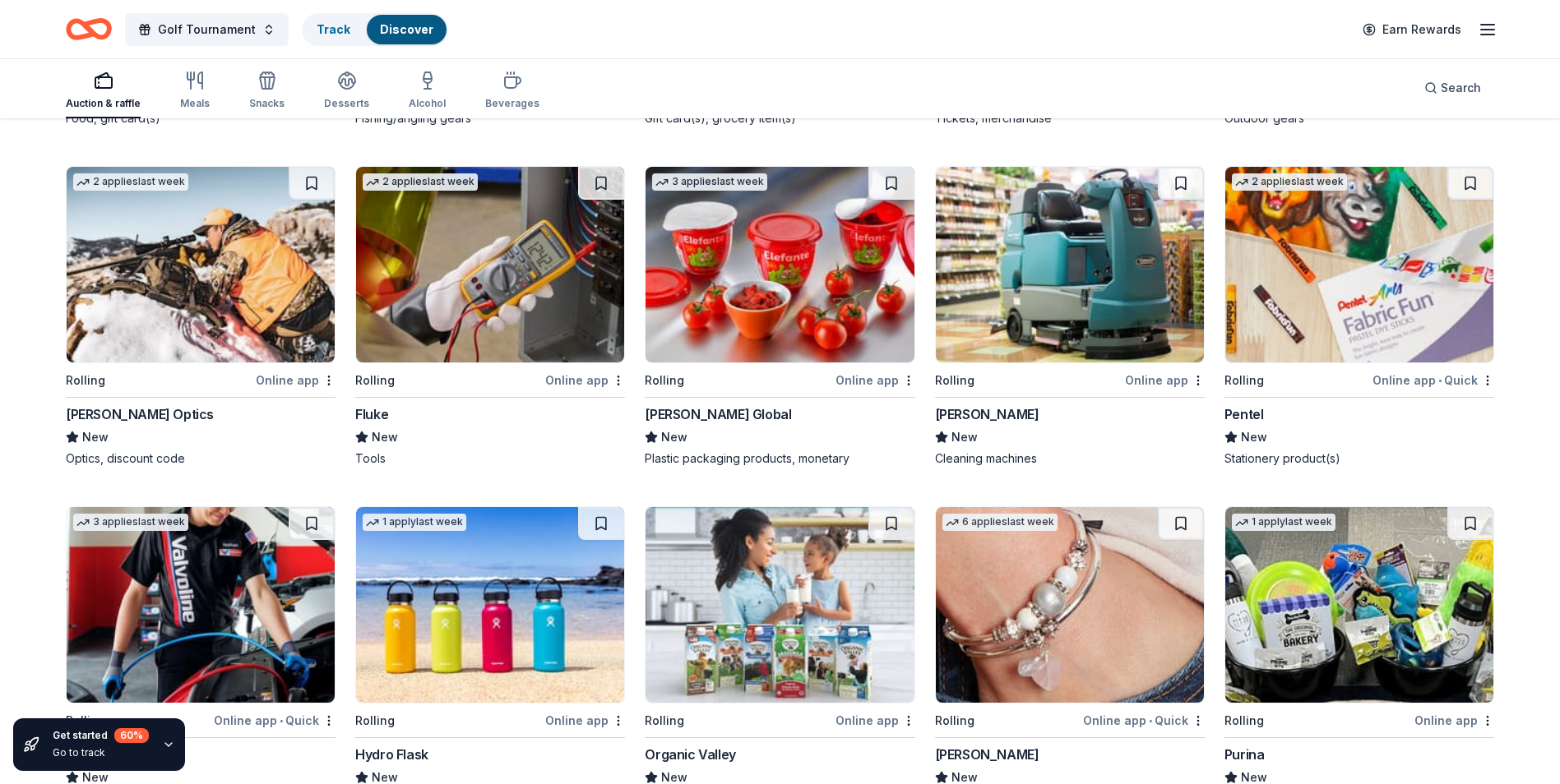
scroll to position [4926, 0]
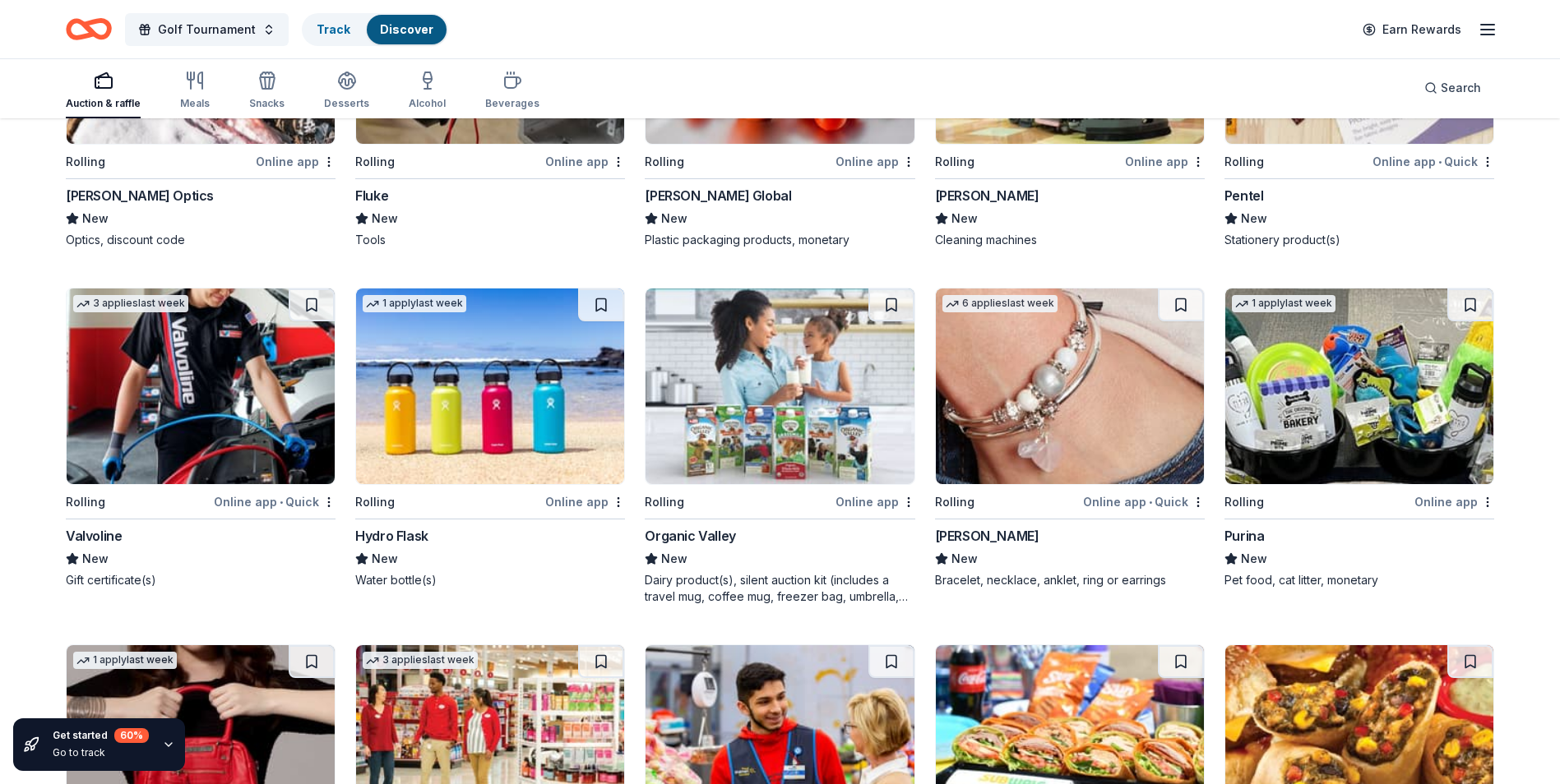
click at [551, 408] on img at bounding box center [490, 386] width 268 height 196
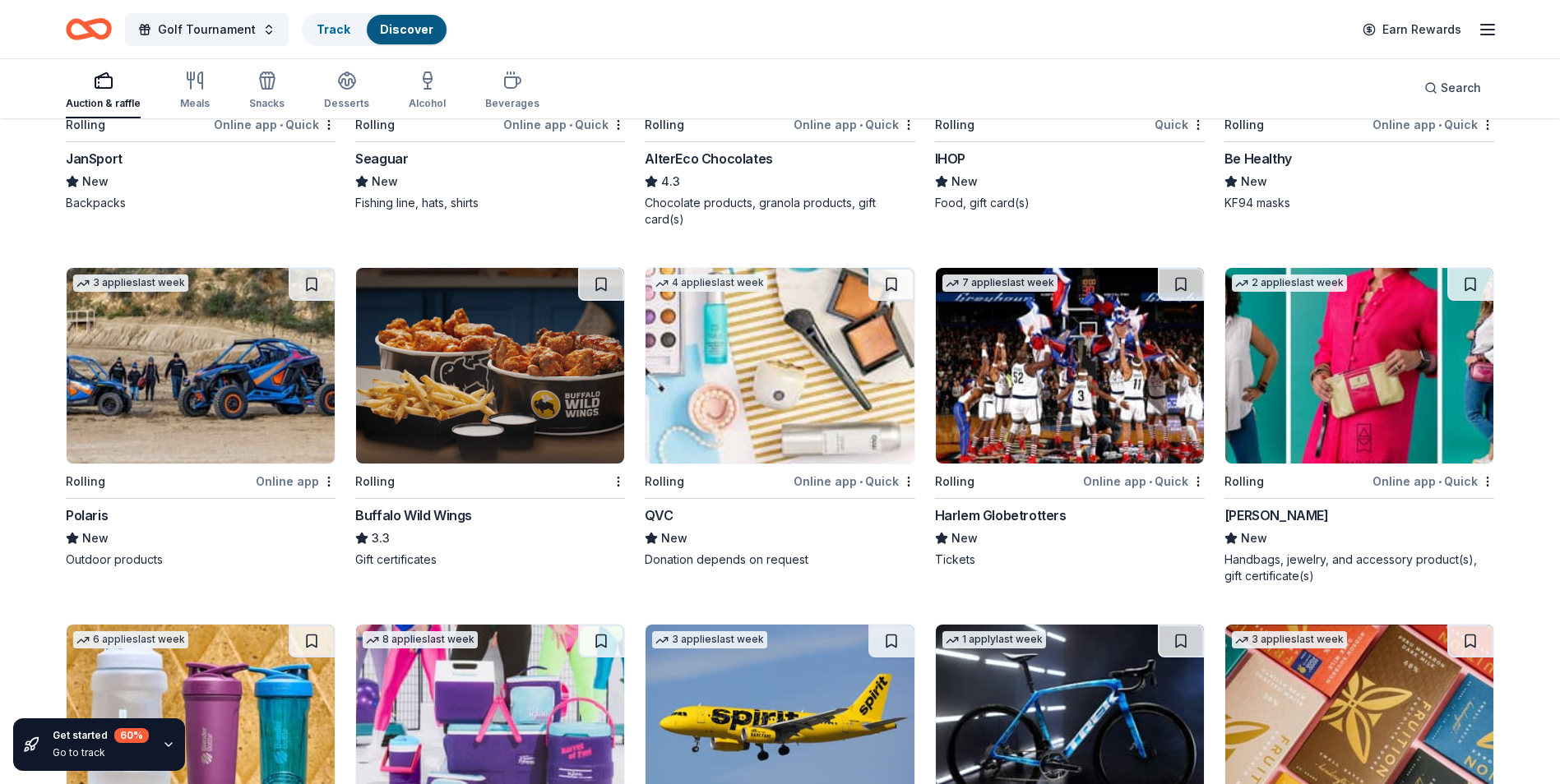
scroll to position [6403, 0]
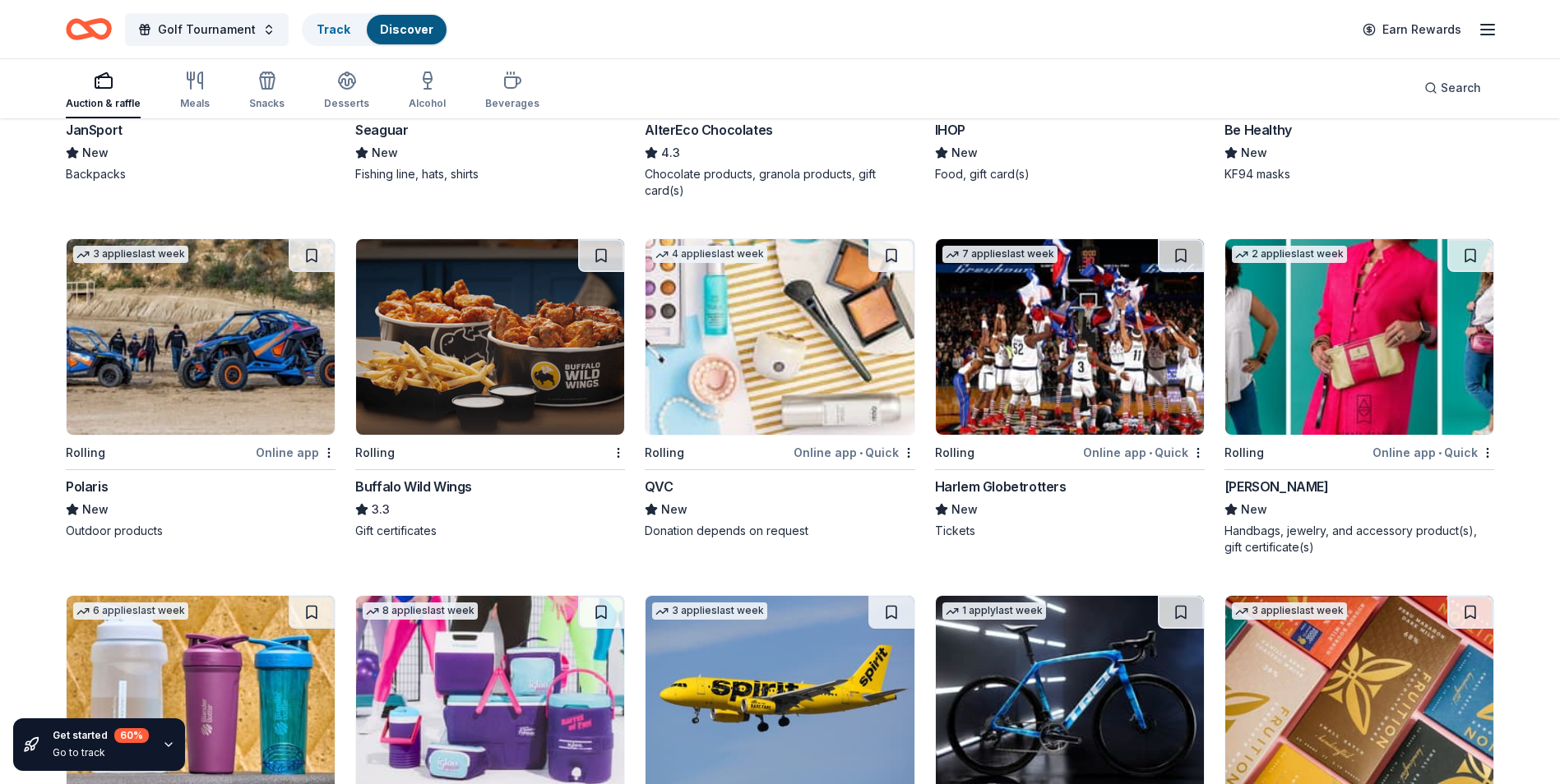
click at [538, 385] on img at bounding box center [490, 337] width 268 height 196
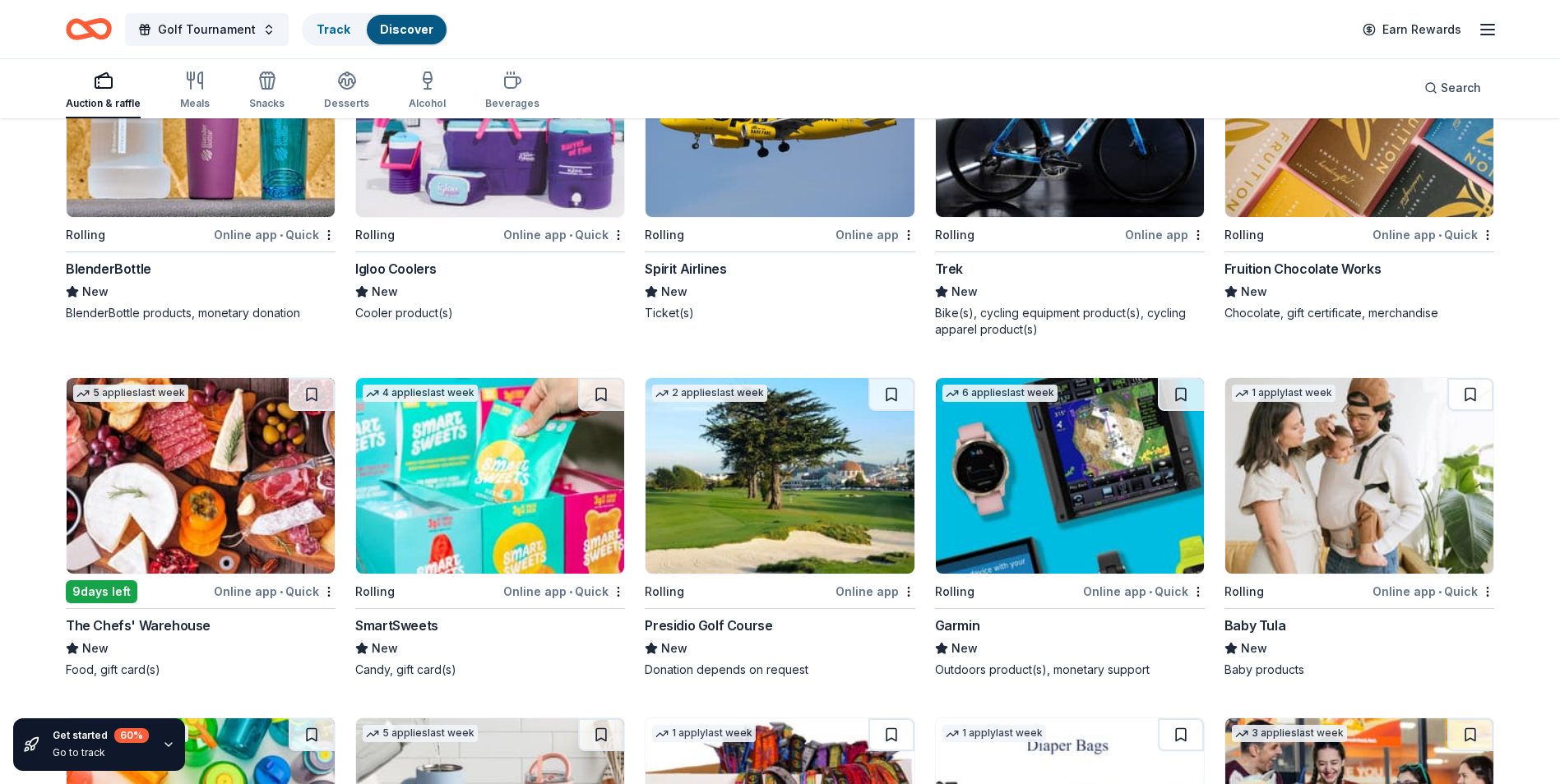
scroll to position [6978, 0]
click at [768, 493] on img at bounding box center [779, 475] width 268 height 196
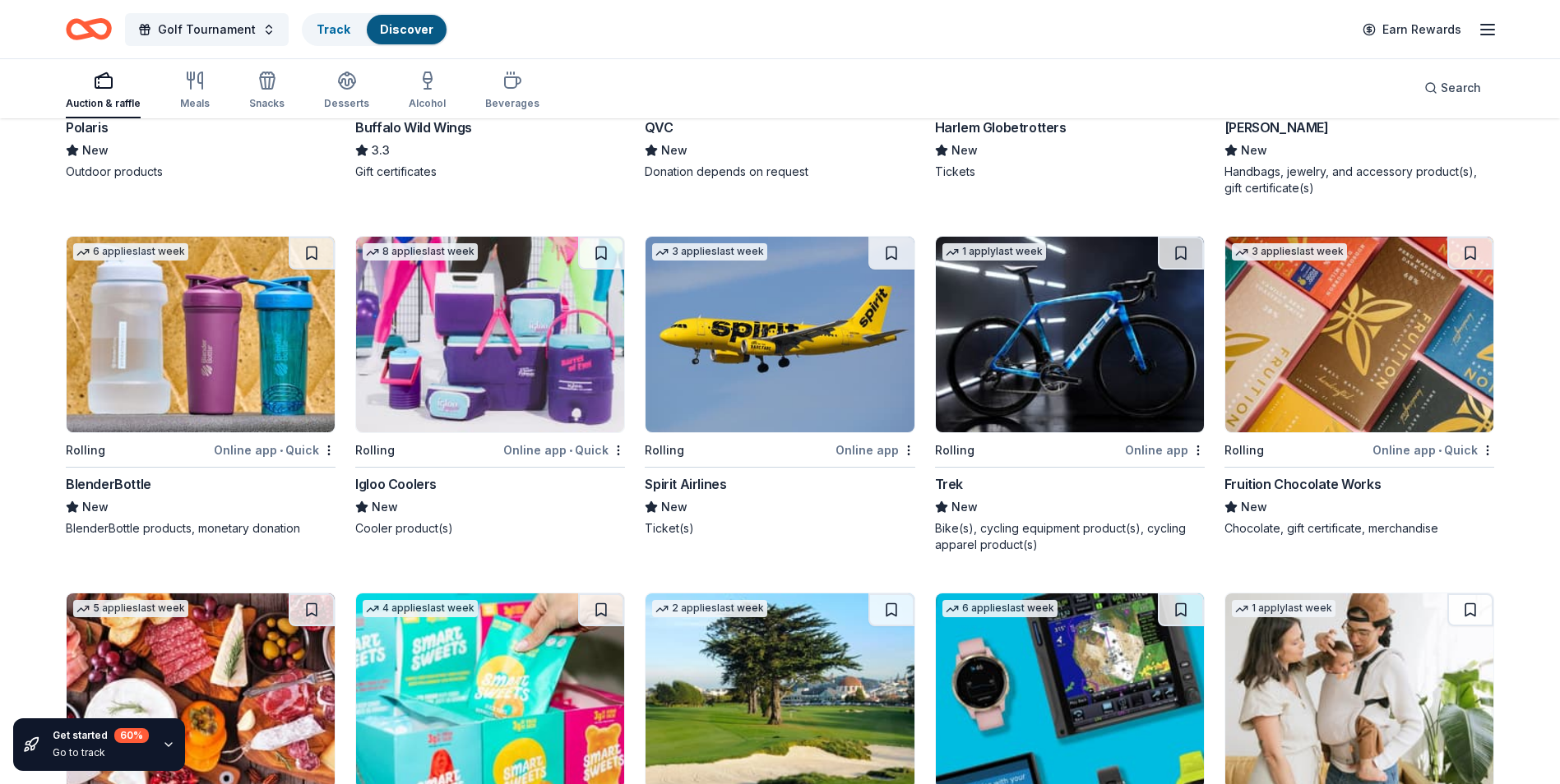
scroll to position [6732, 0]
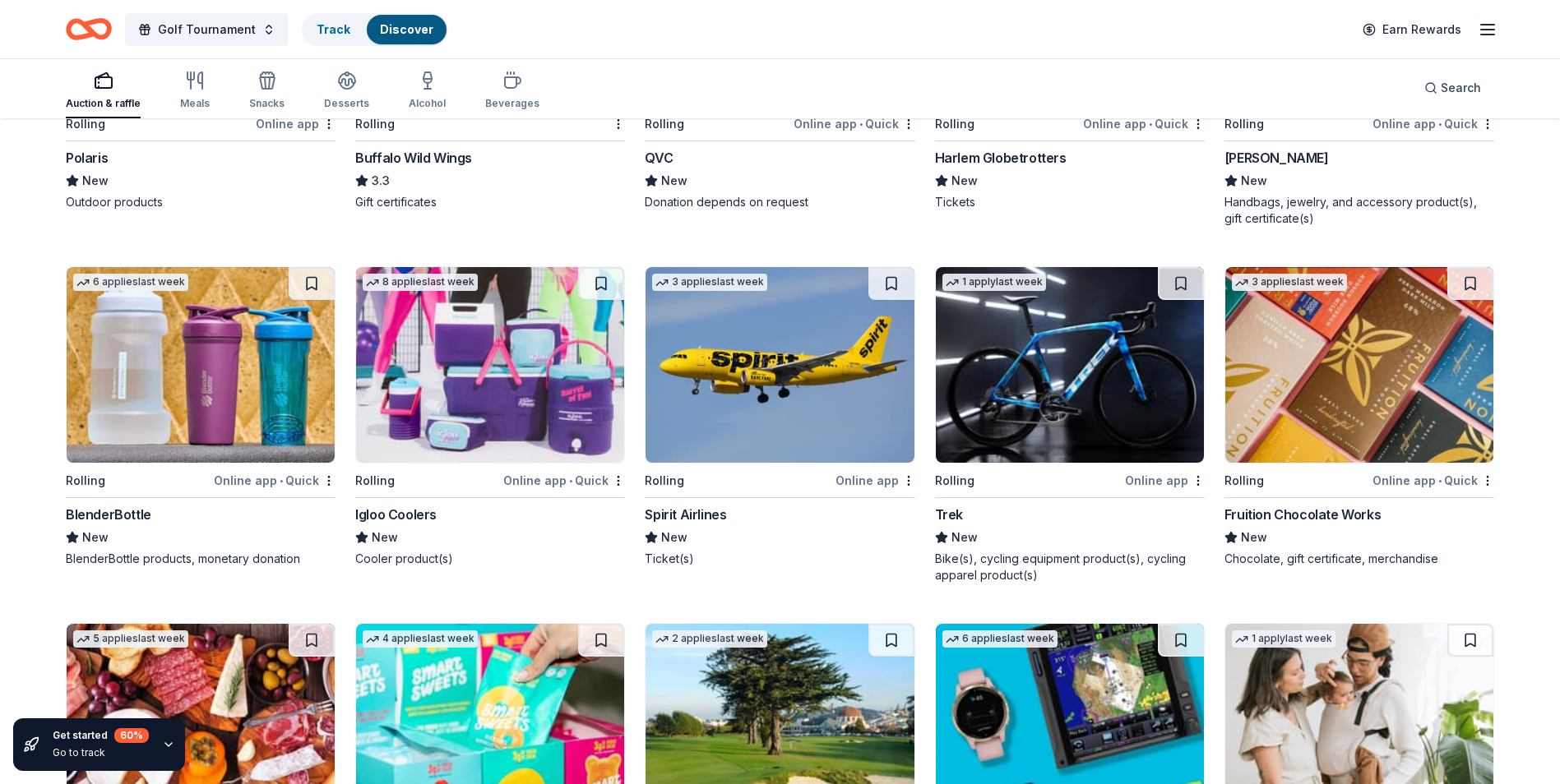
click at [568, 384] on img at bounding box center [490, 365] width 268 height 196
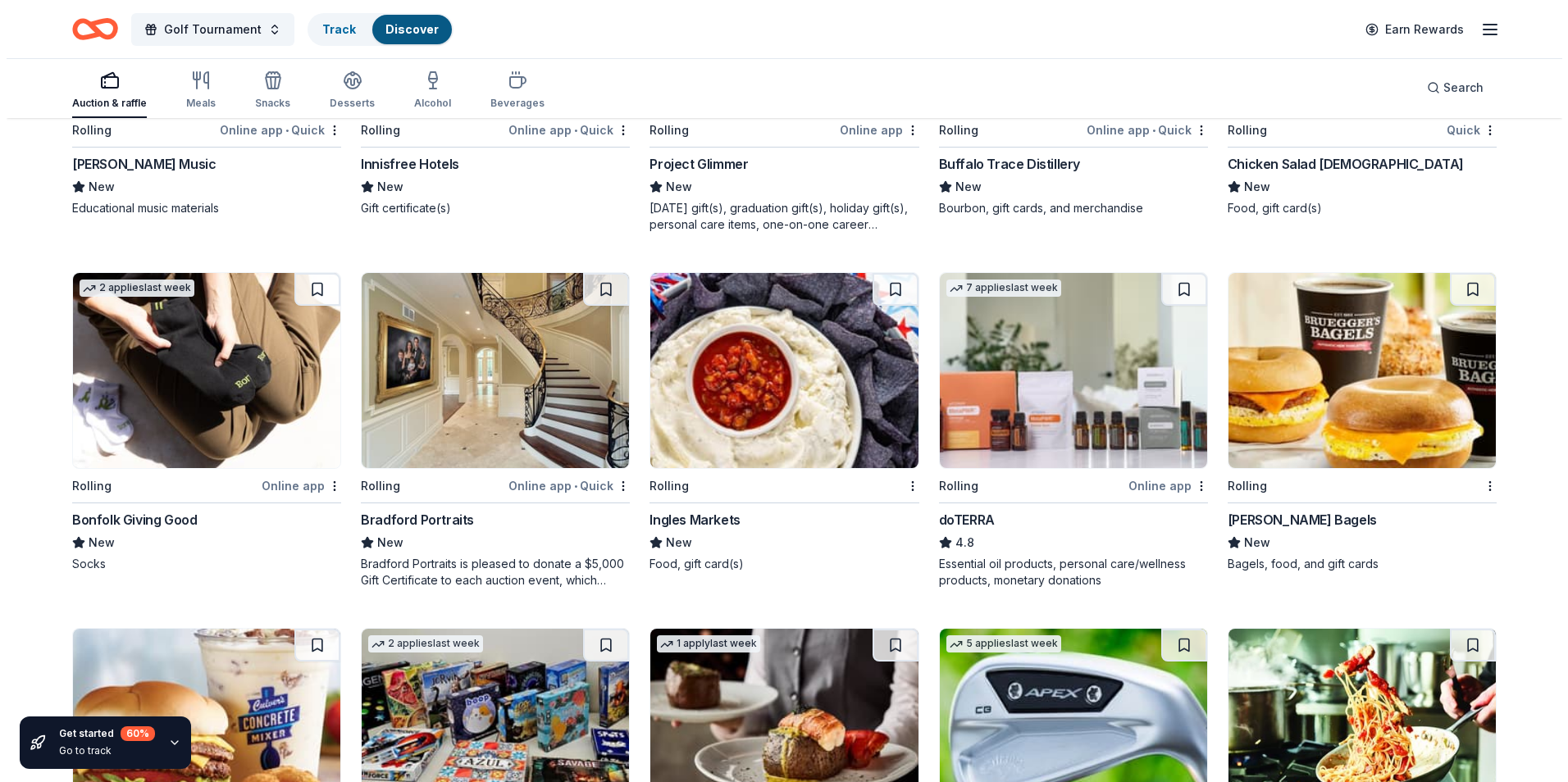
scroll to position [2299, 0]
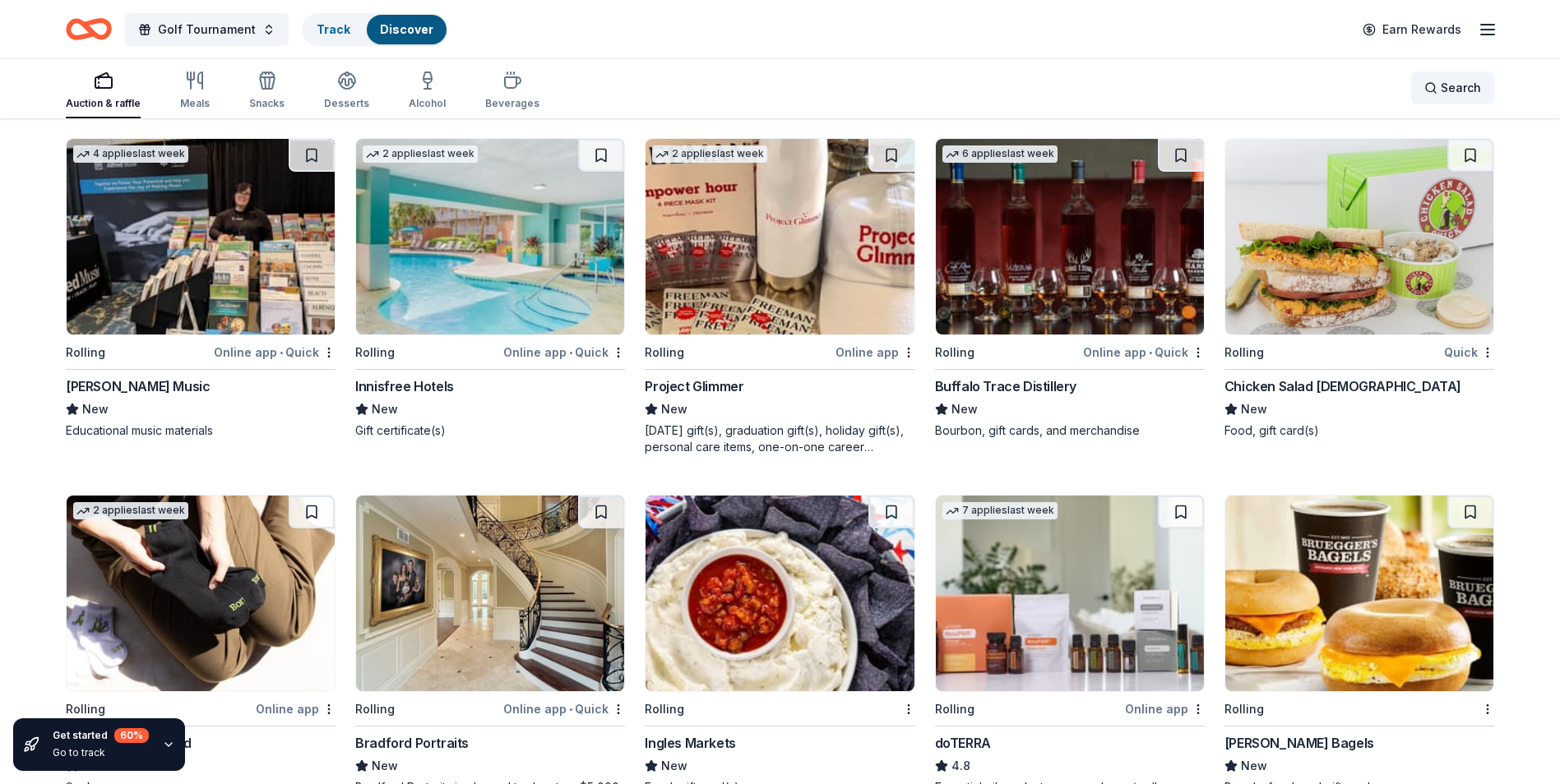
click at [1432, 84] on div "Search" at bounding box center [1453, 88] width 57 height 19
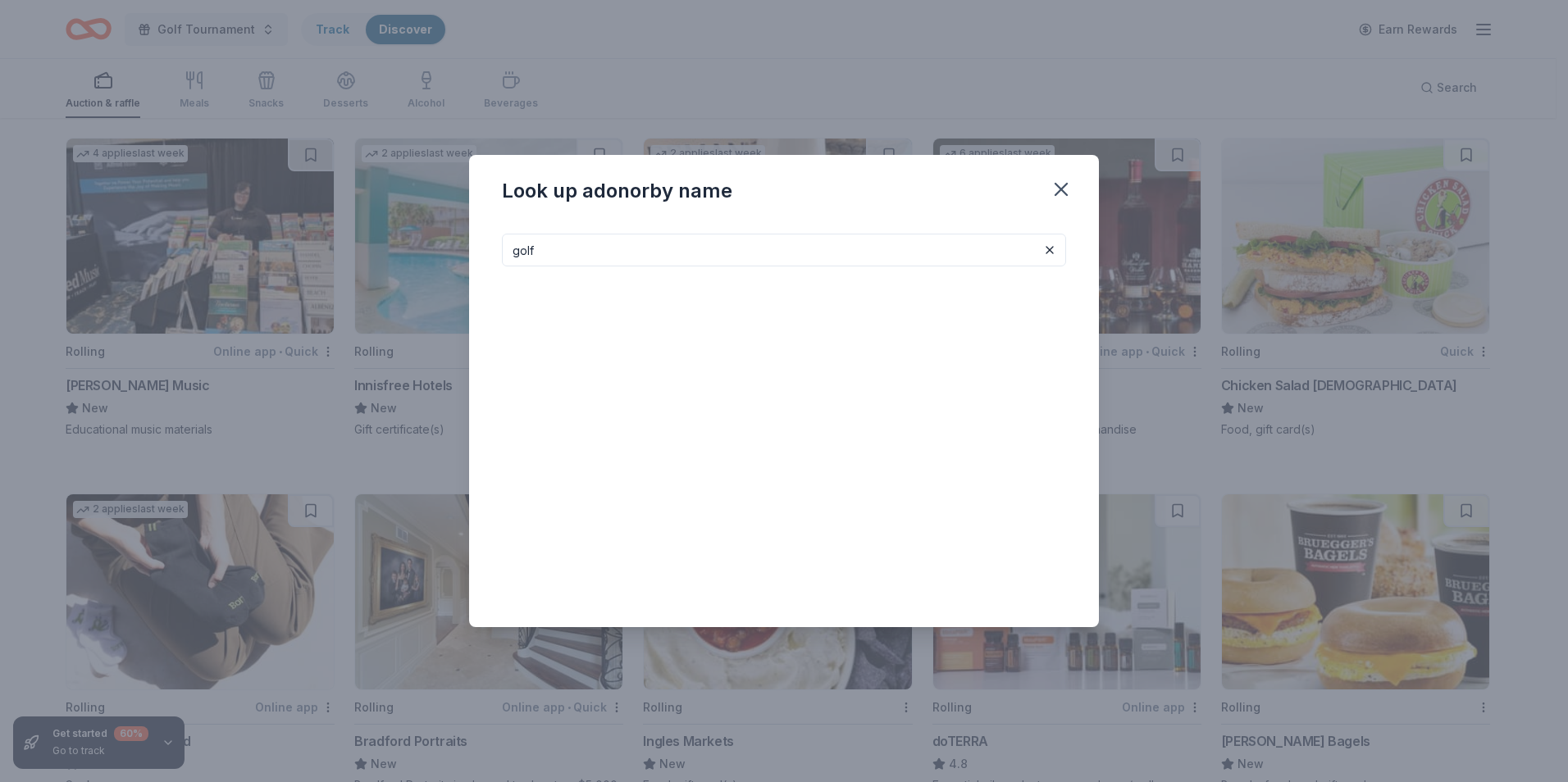
type input "golf"
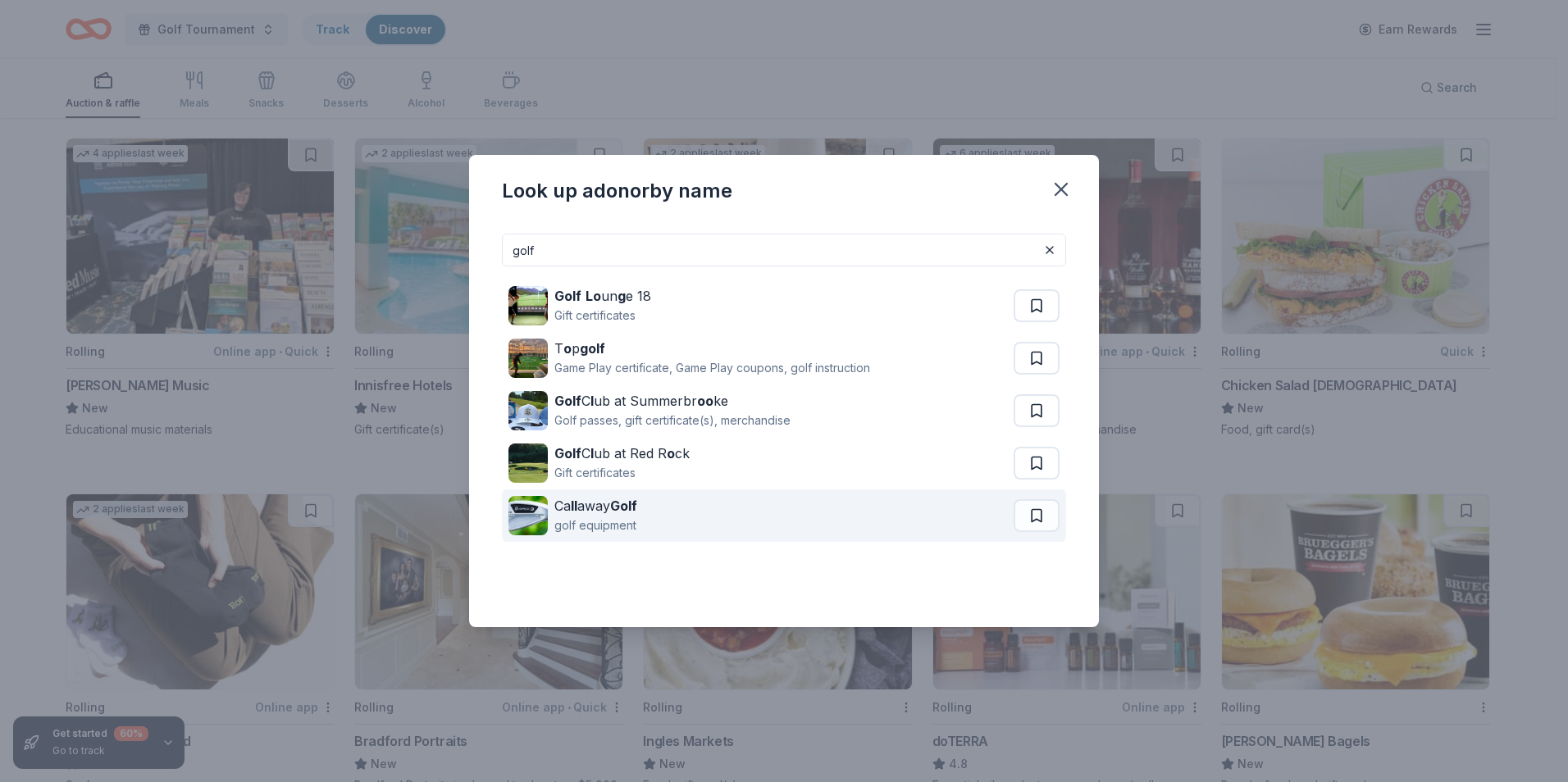
click at [638, 508] on strong "Golf" at bounding box center [624, 506] width 27 height 17
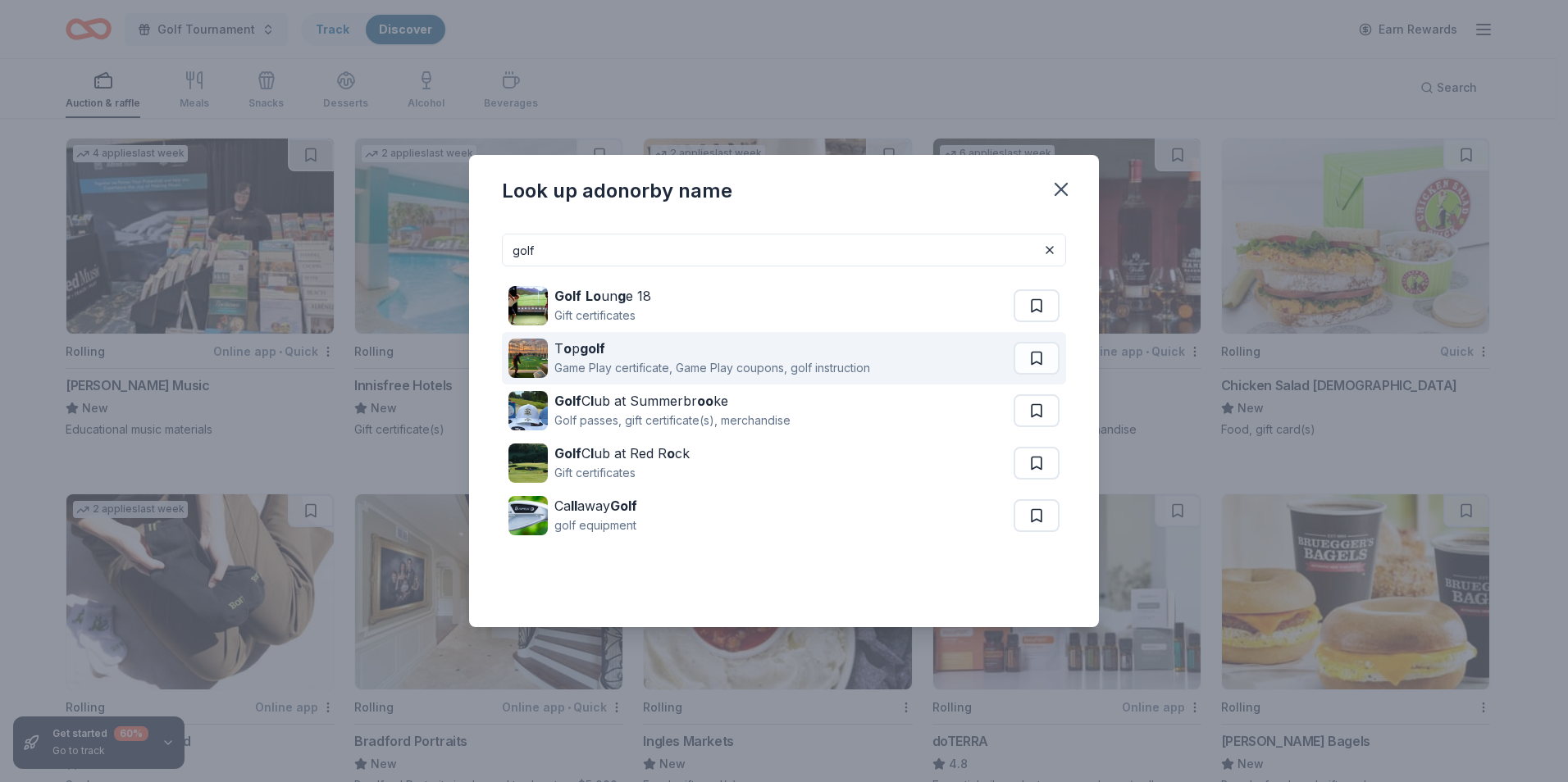
click at [604, 359] on div "Game Play certificate, Game Play coupons, golf instruction" at bounding box center [712, 368] width 316 height 19
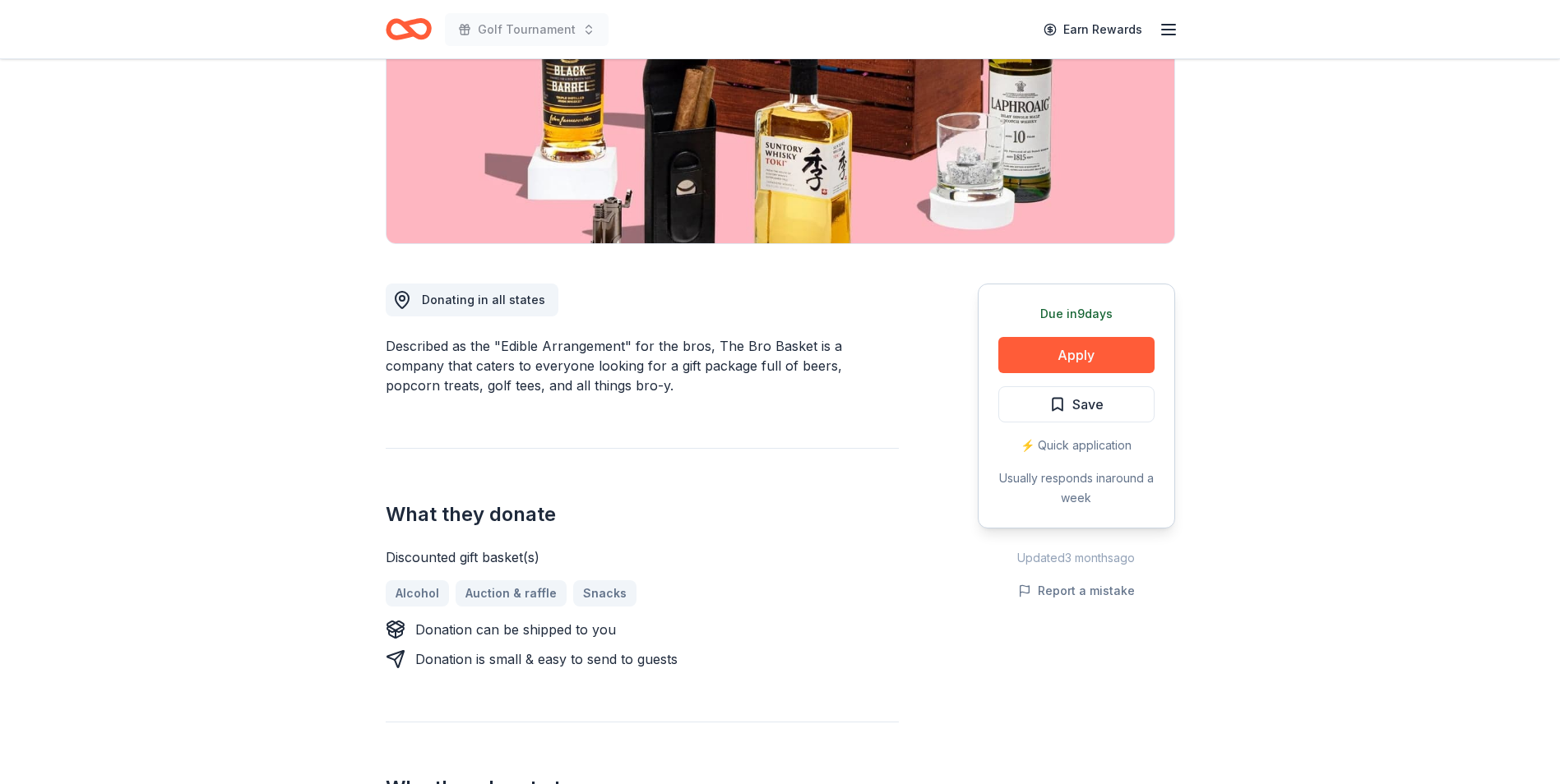
scroll to position [247, 0]
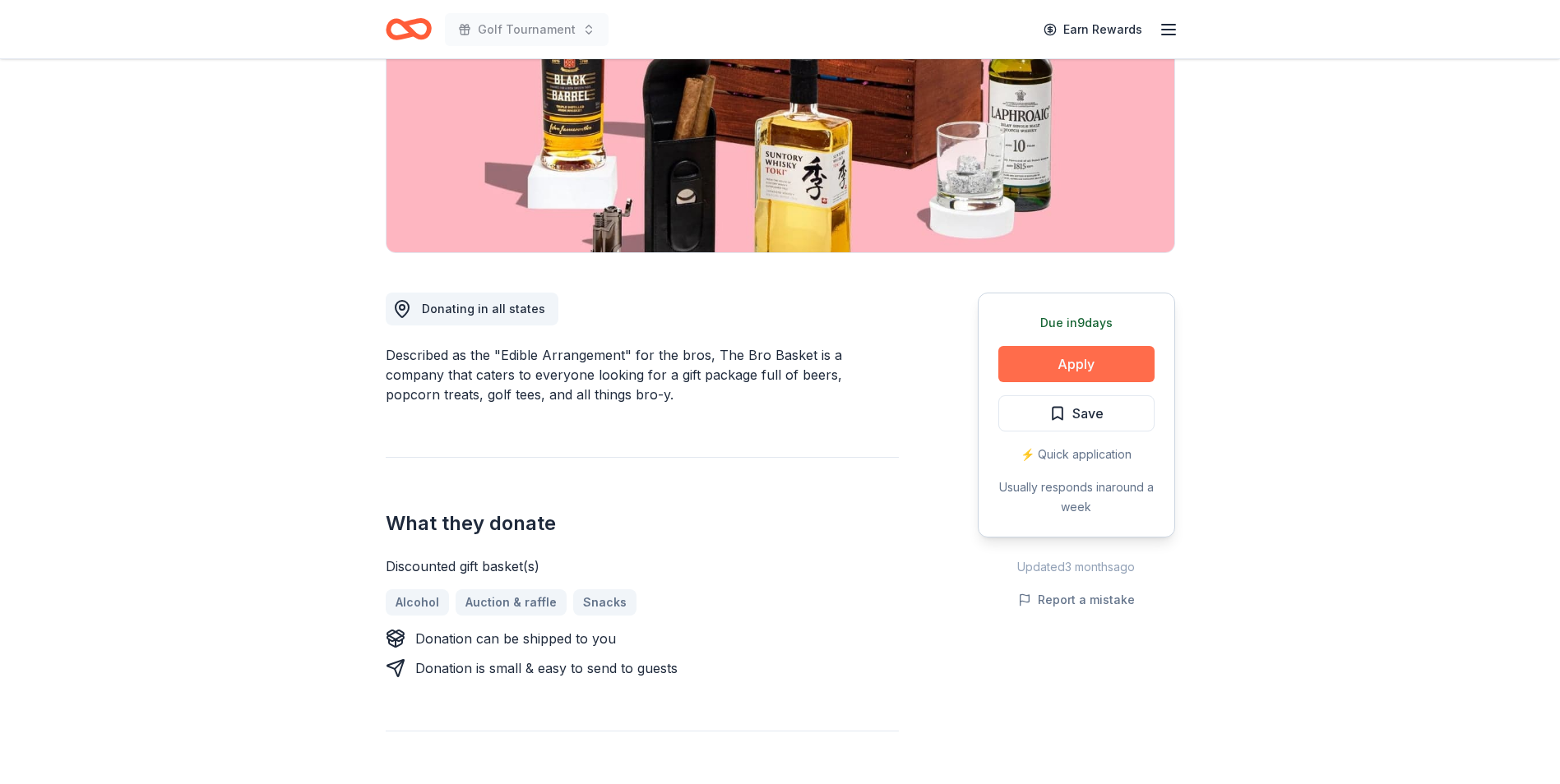
click at [1071, 365] on button "Apply" at bounding box center [1076, 364] width 157 height 36
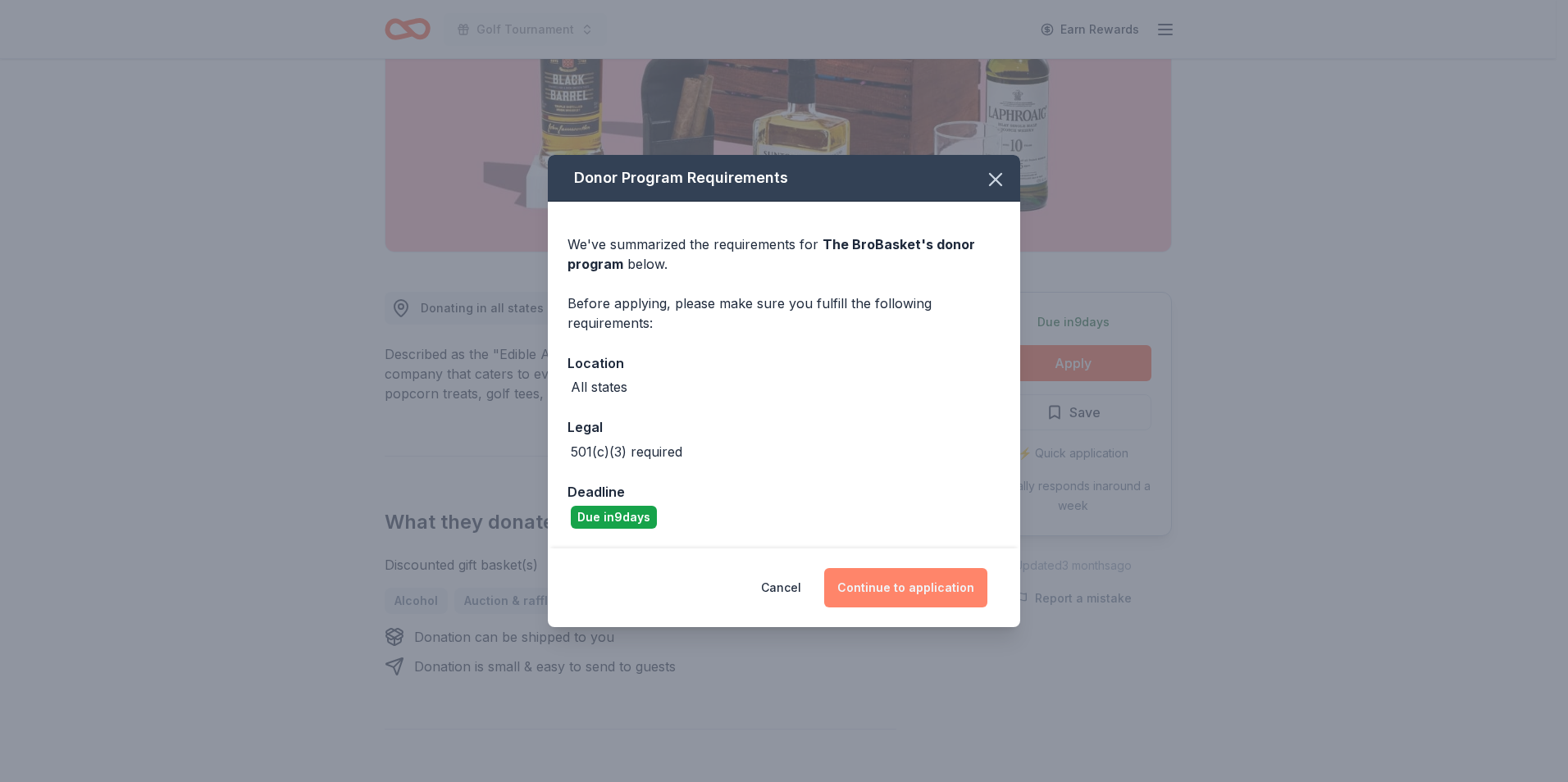
click at [887, 597] on button "Continue to application" at bounding box center [906, 587] width 163 height 39
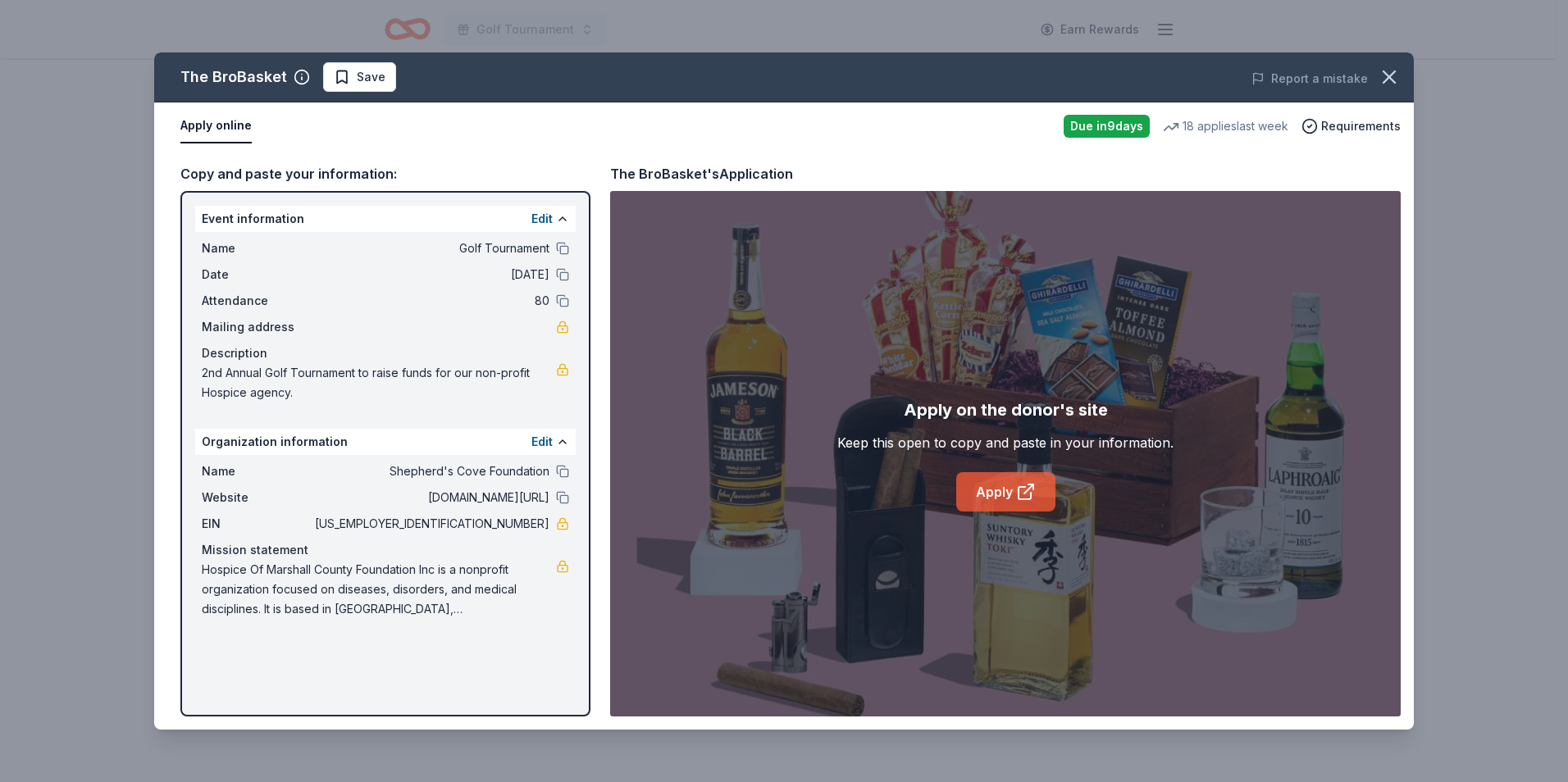
click at [995, 483] on link "Apply" at bounding box center [1005, 492] width 99 height 39
click at [1385, 76] on icon "button" at bounding box center [1389, 77] width 23 height 23
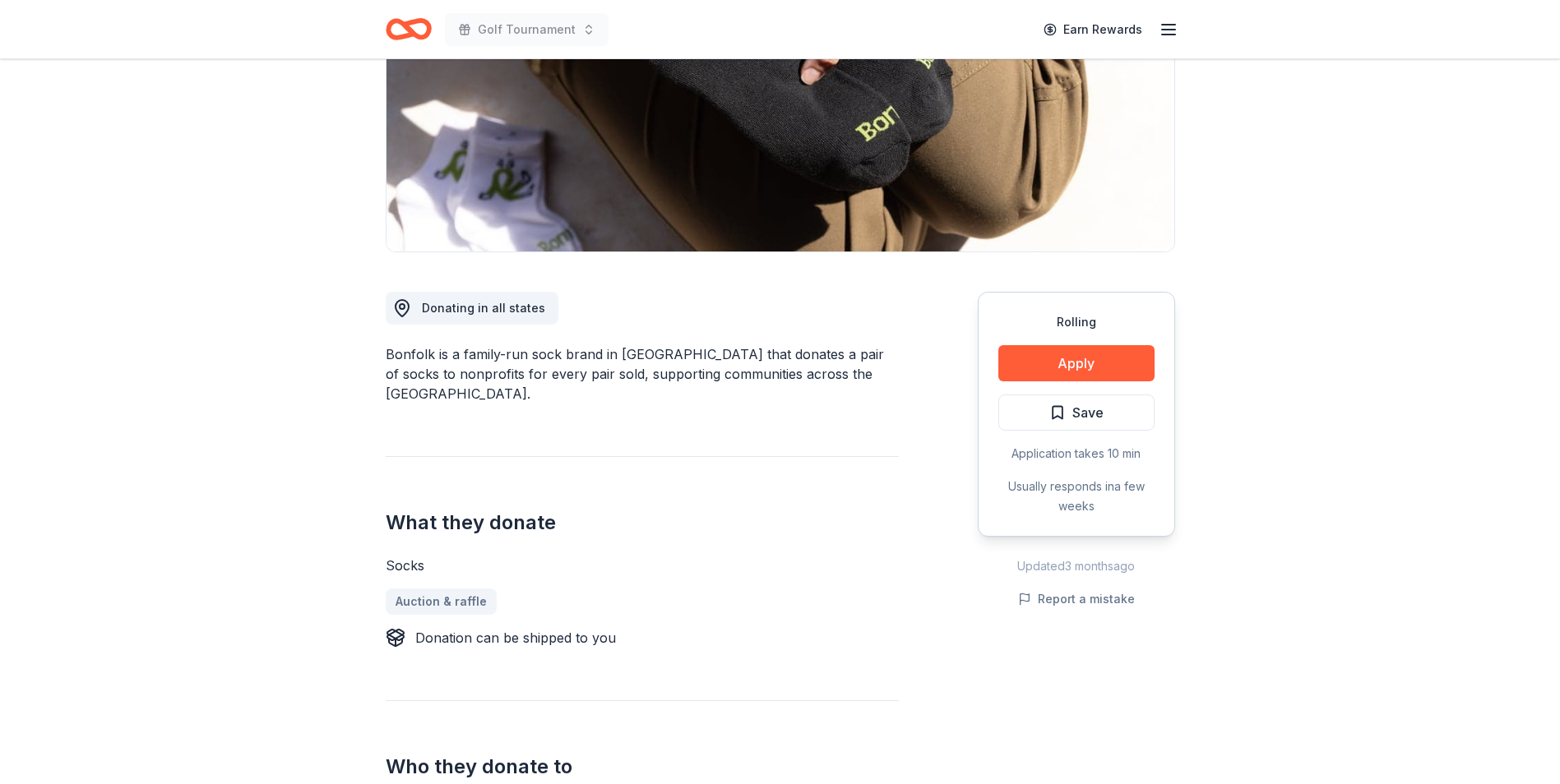
scroll to position [247, 0]
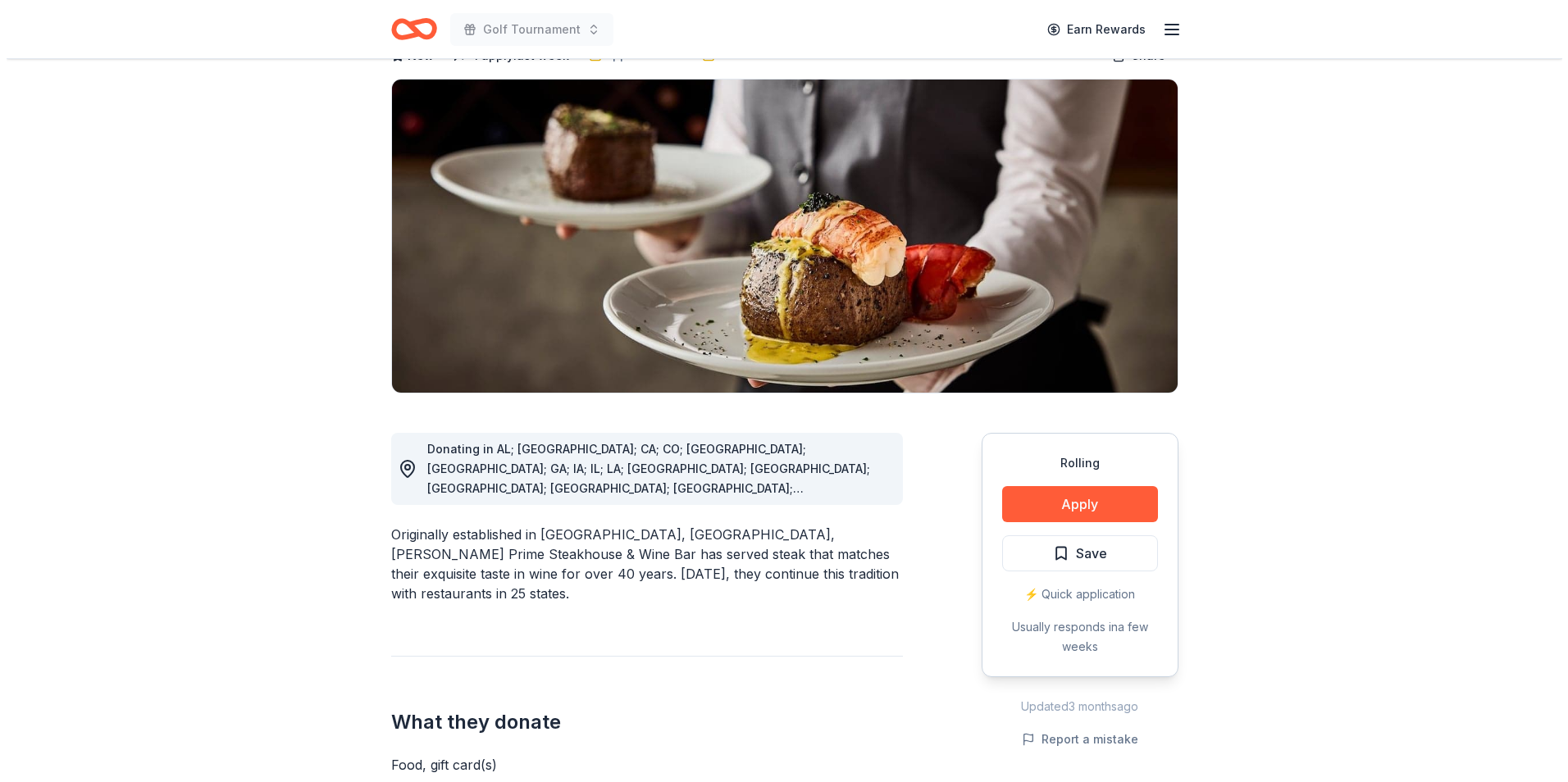
scroll to position [164, 0]
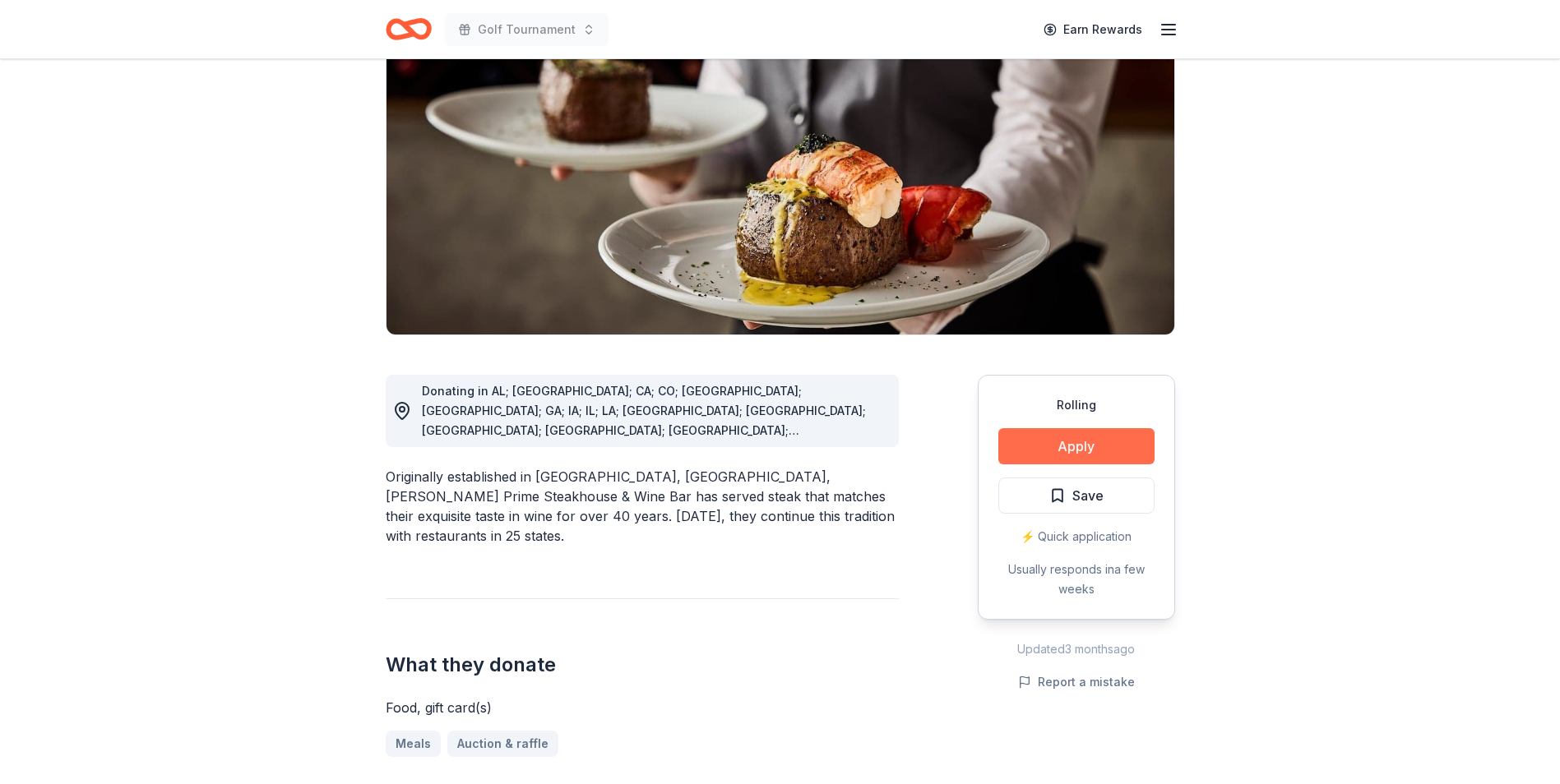
click at [1142, 445] on button "Apply" at bounding box center [1076, 446] width 157 height 36
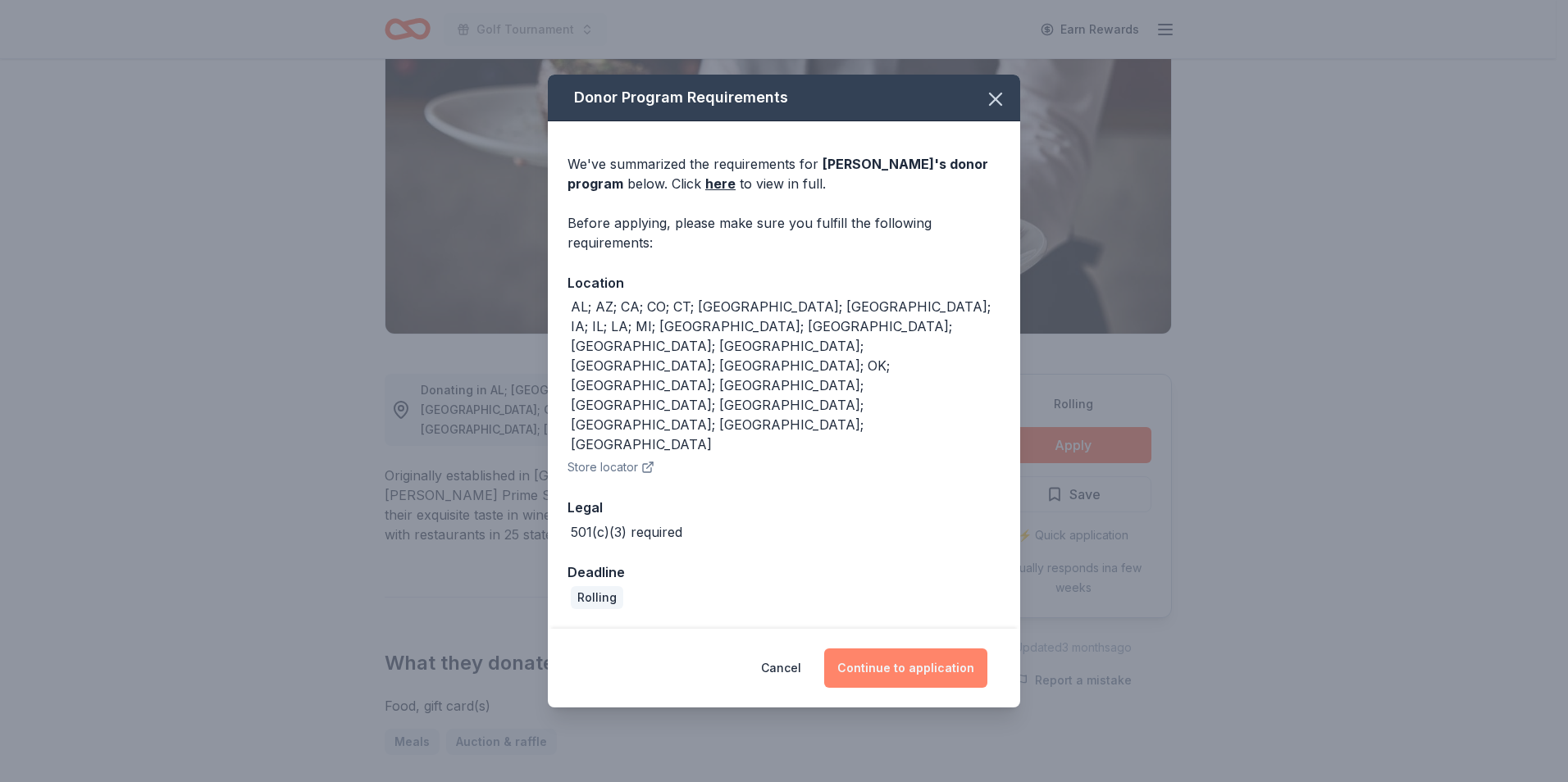
click at [963, 649] on button "Continue to application" at bounding box center [906, 668] width 163 height 39
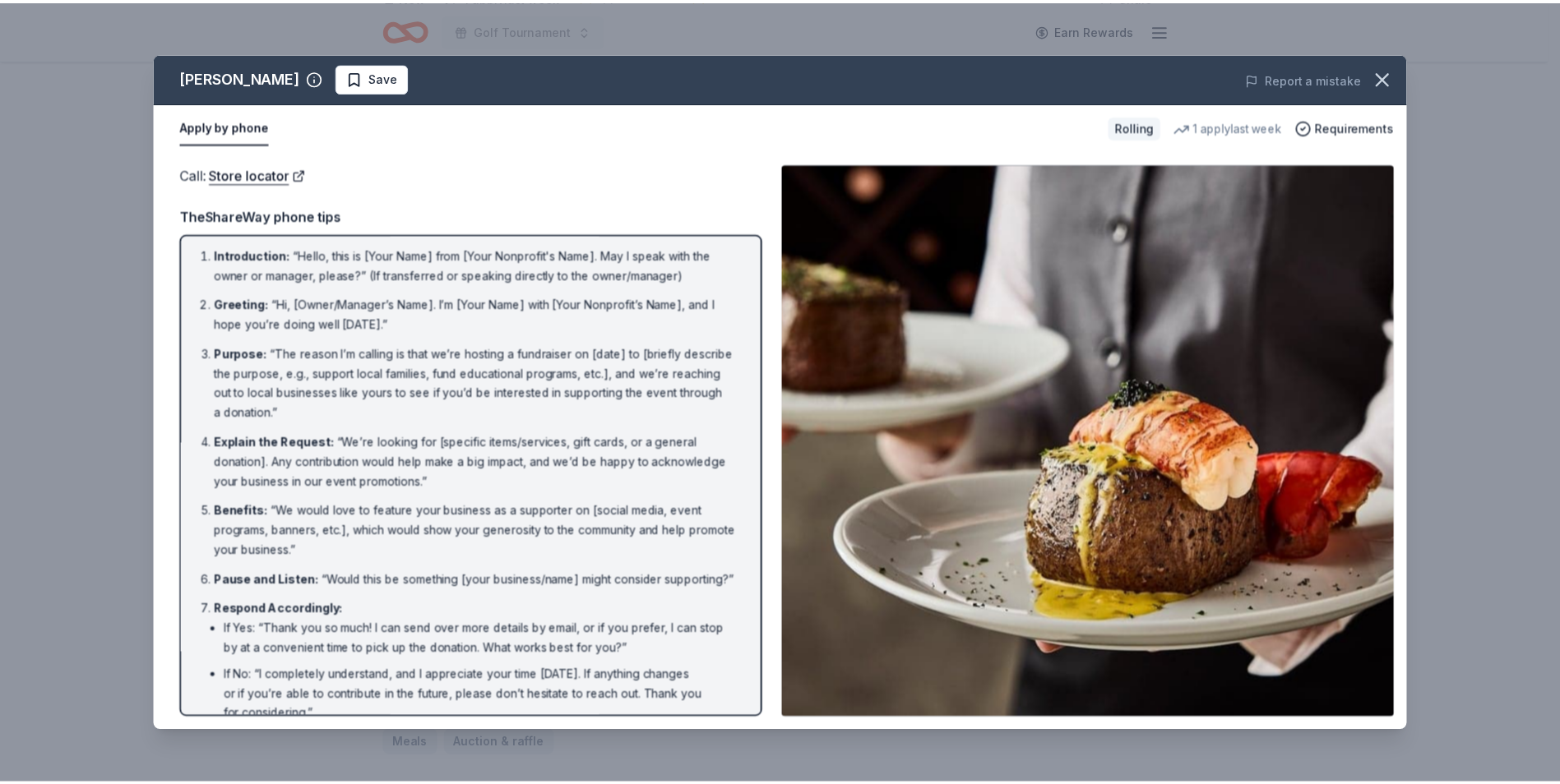
scroll to position [0, 0]
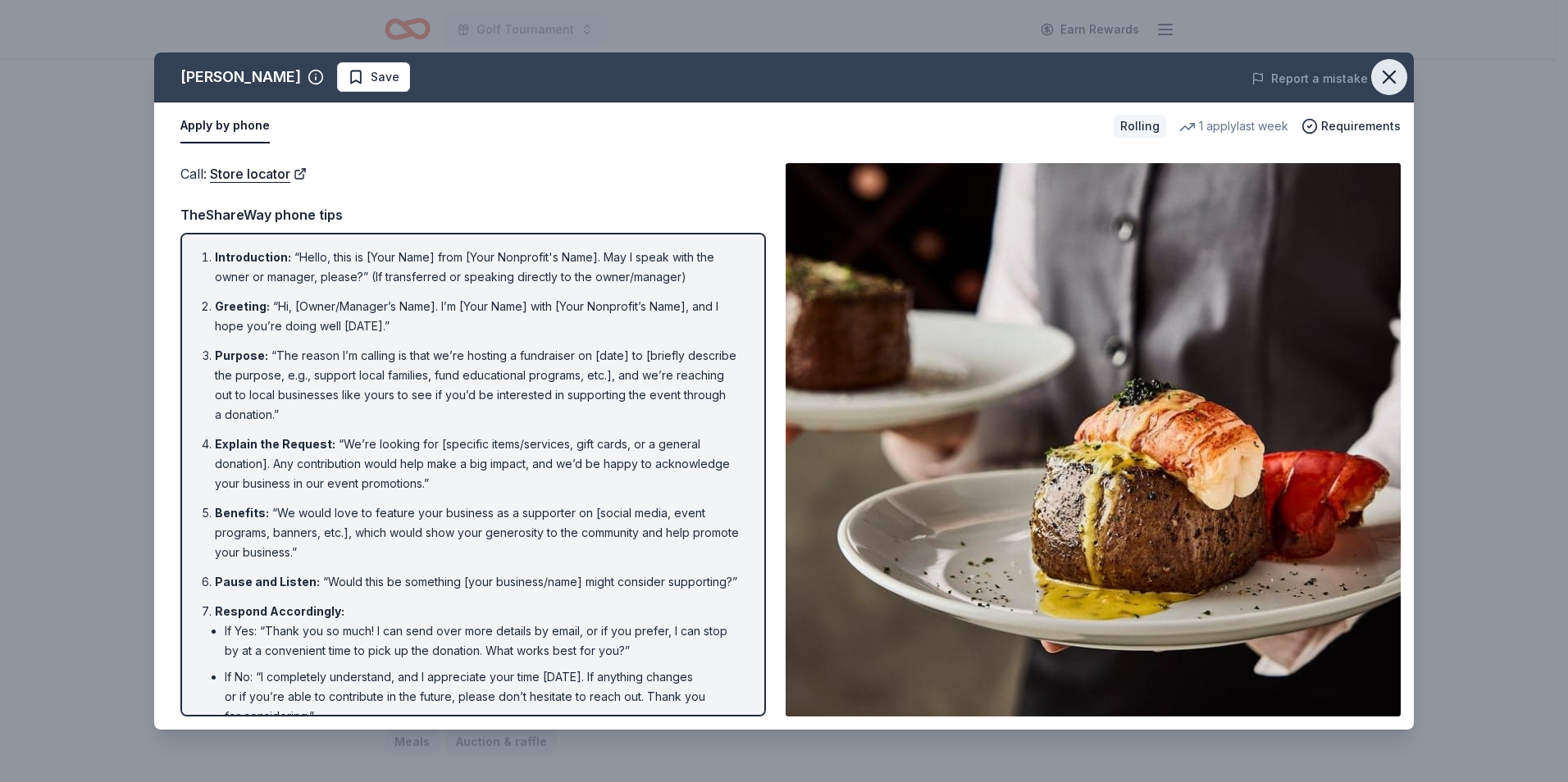
click at [1387, 78] on icon "button" at bounding box center [1389, 76] width 11 height 11
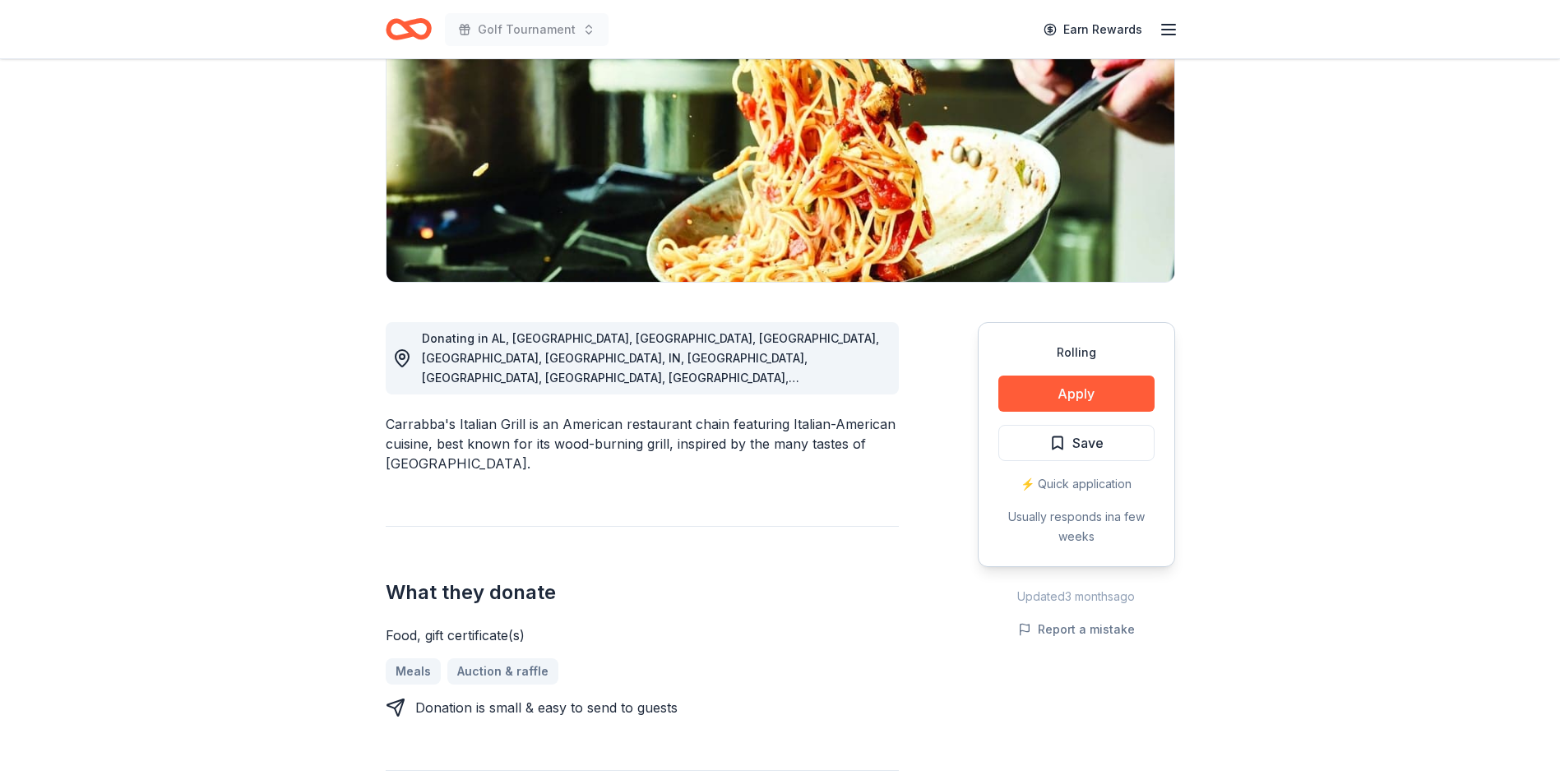
scroll to position [247, 0]
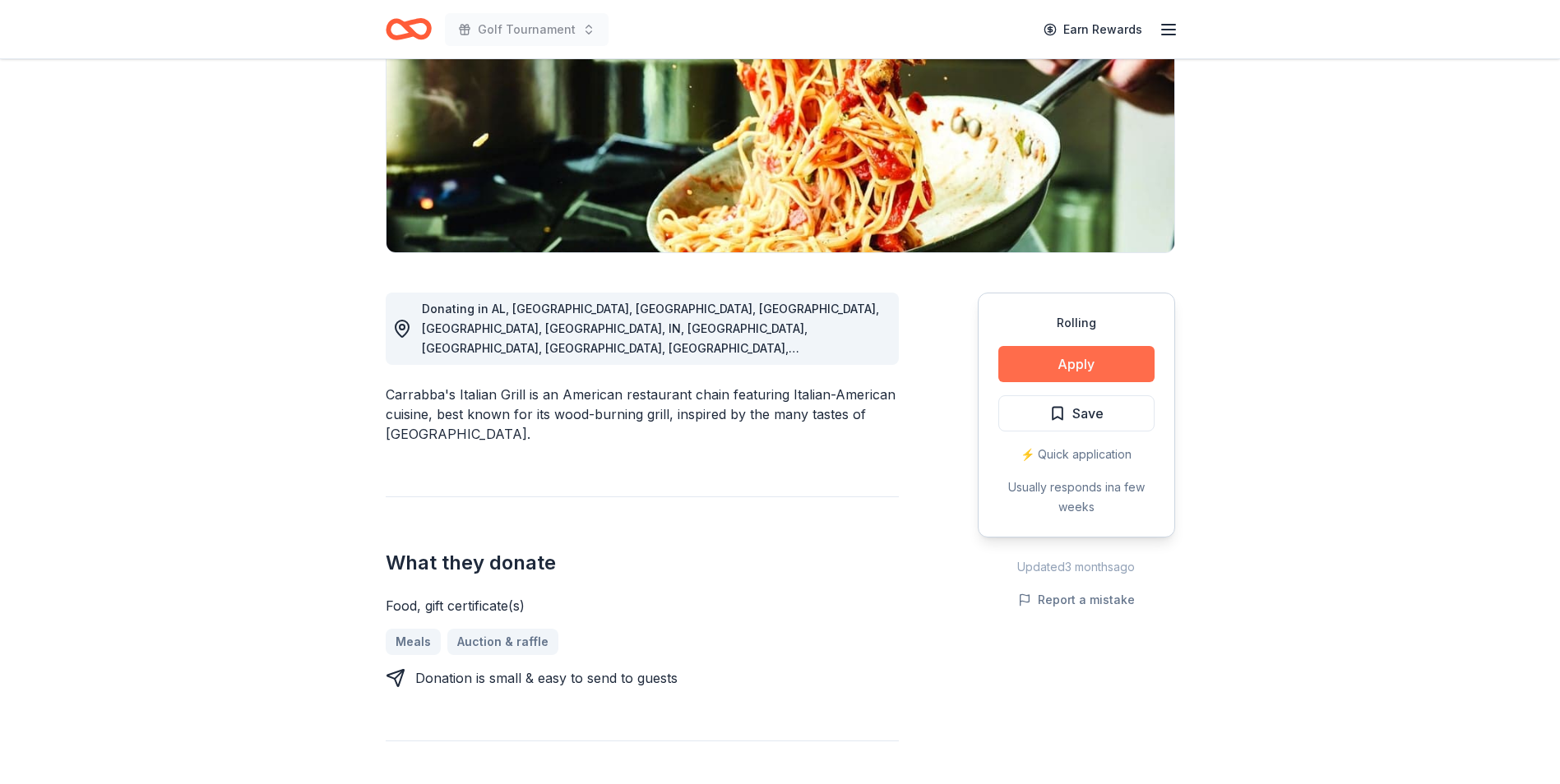
click at [1138, 356] on button "Apply" at bounding box center [1076, 364] width 157 height 36
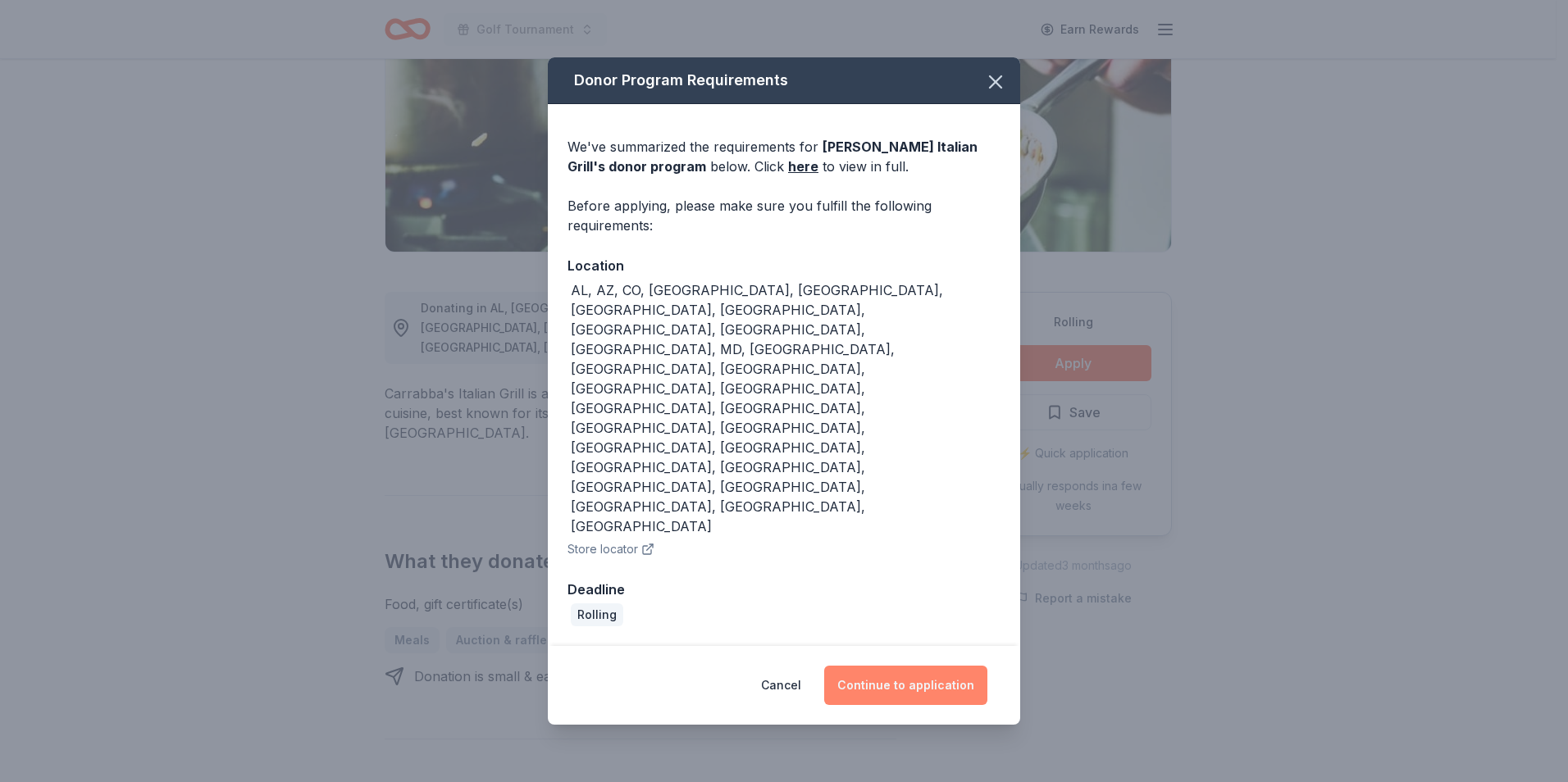
click at [930, 665] on button "Continue to application" at bounding box center [906, 685] width 163 height 39
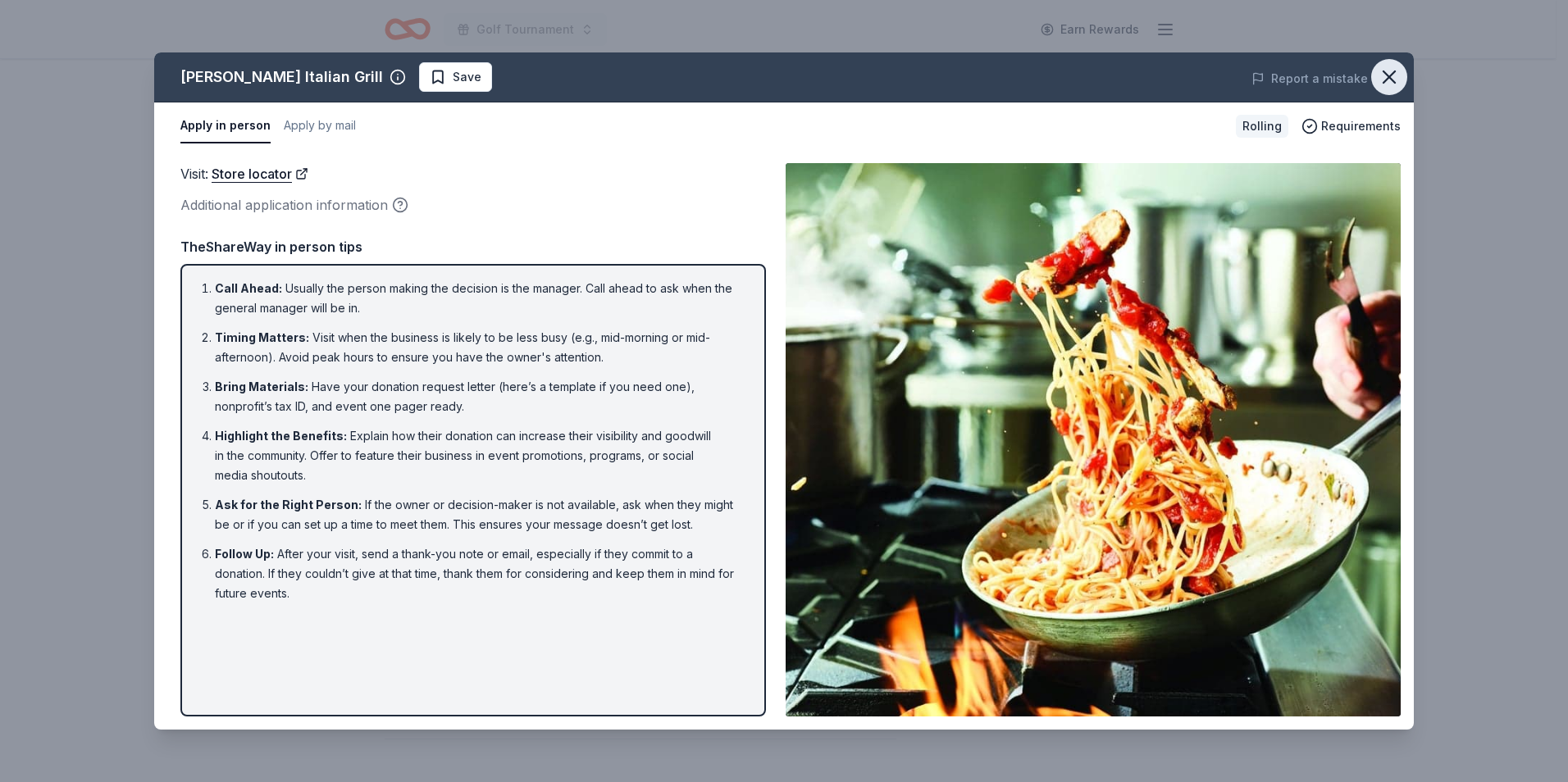
click at [1382, 70] on icon "button" at bounding box center [1389, 77] width 23 height 23
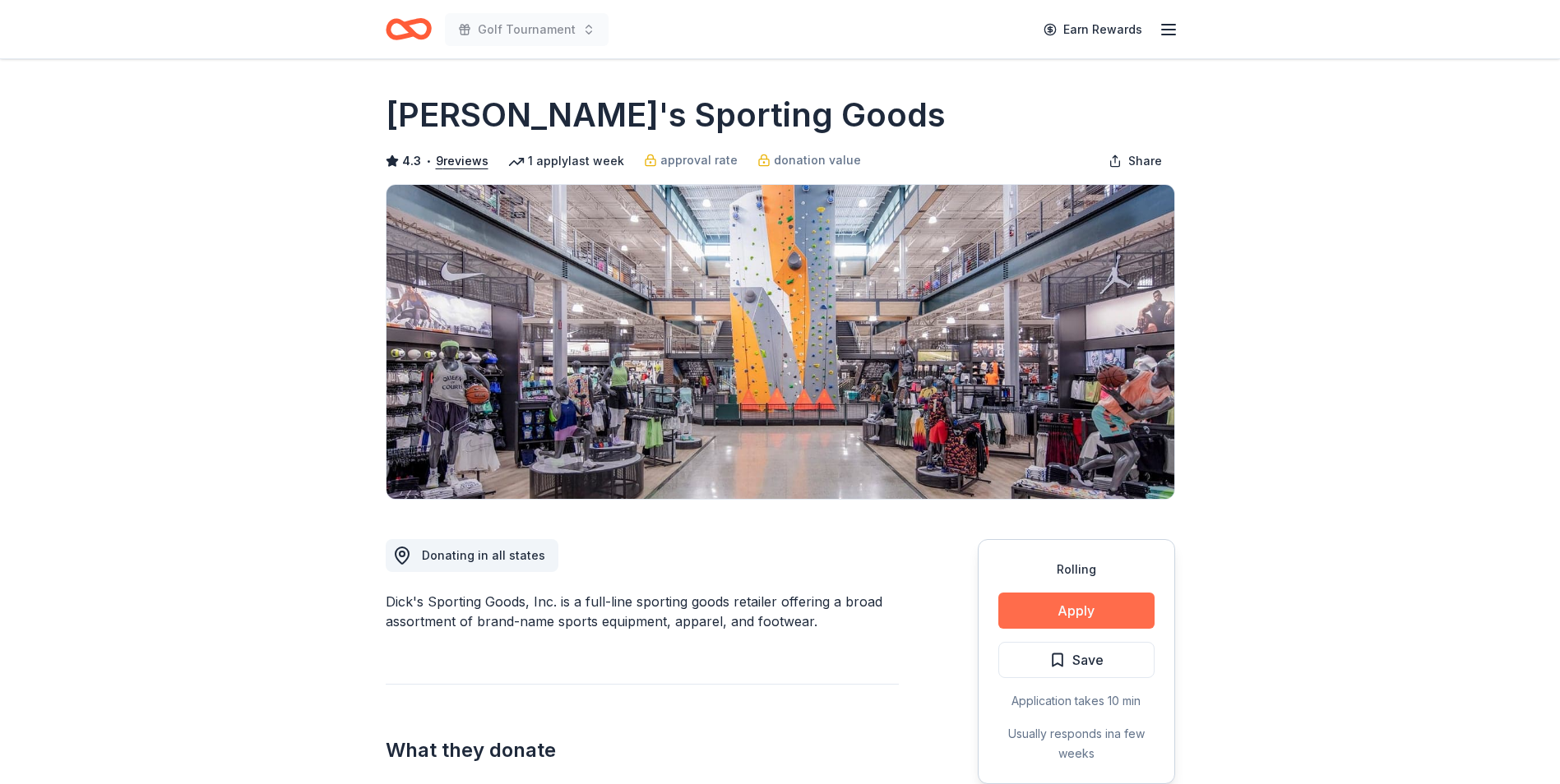
click at [1132, 628] on button "Apply" at bounding box center [1076, 610] width 157 height 36
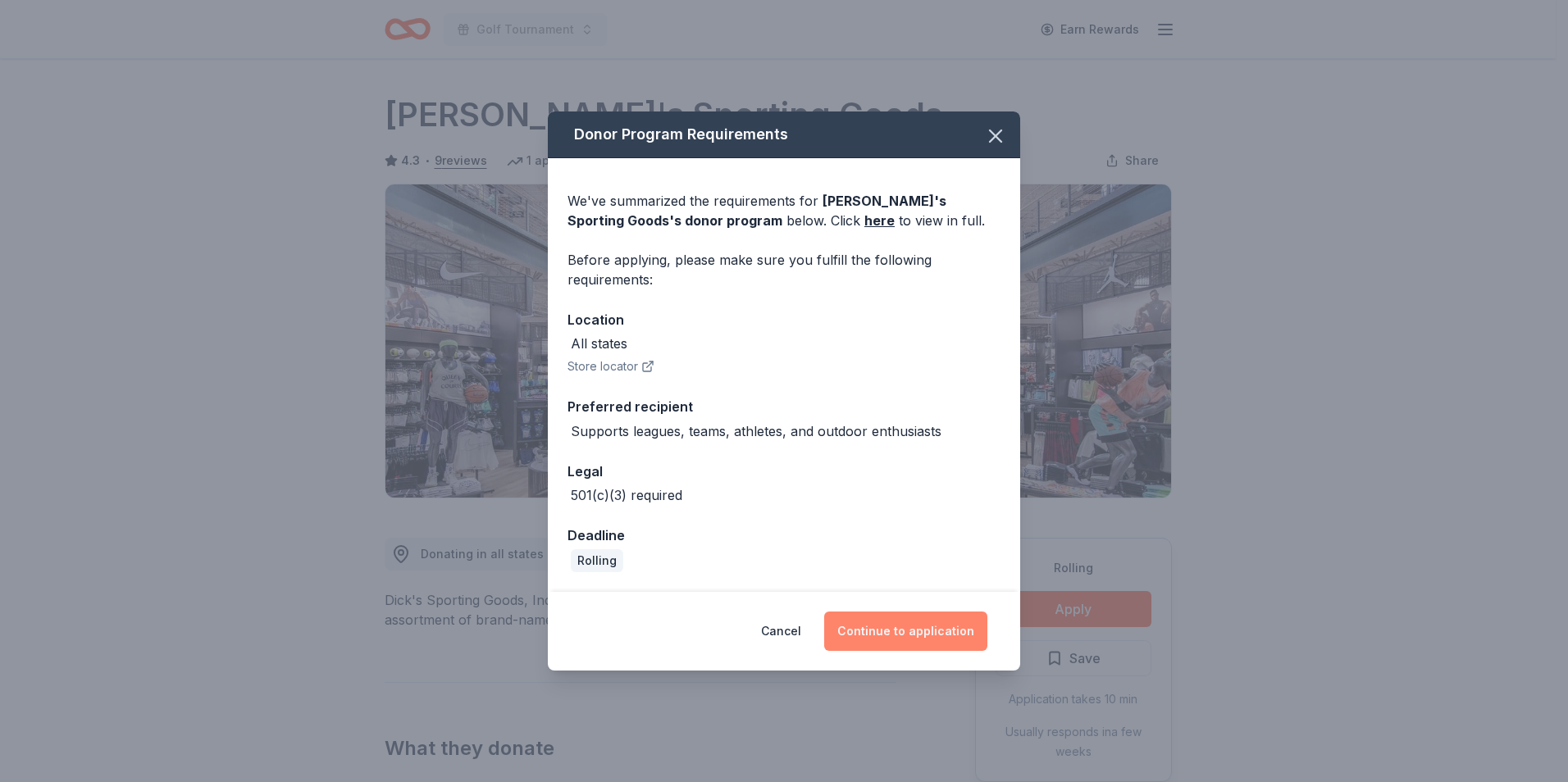
click at [950, 636] on button "Continue to application" at bounding box center [906, 631] width 163 height 39
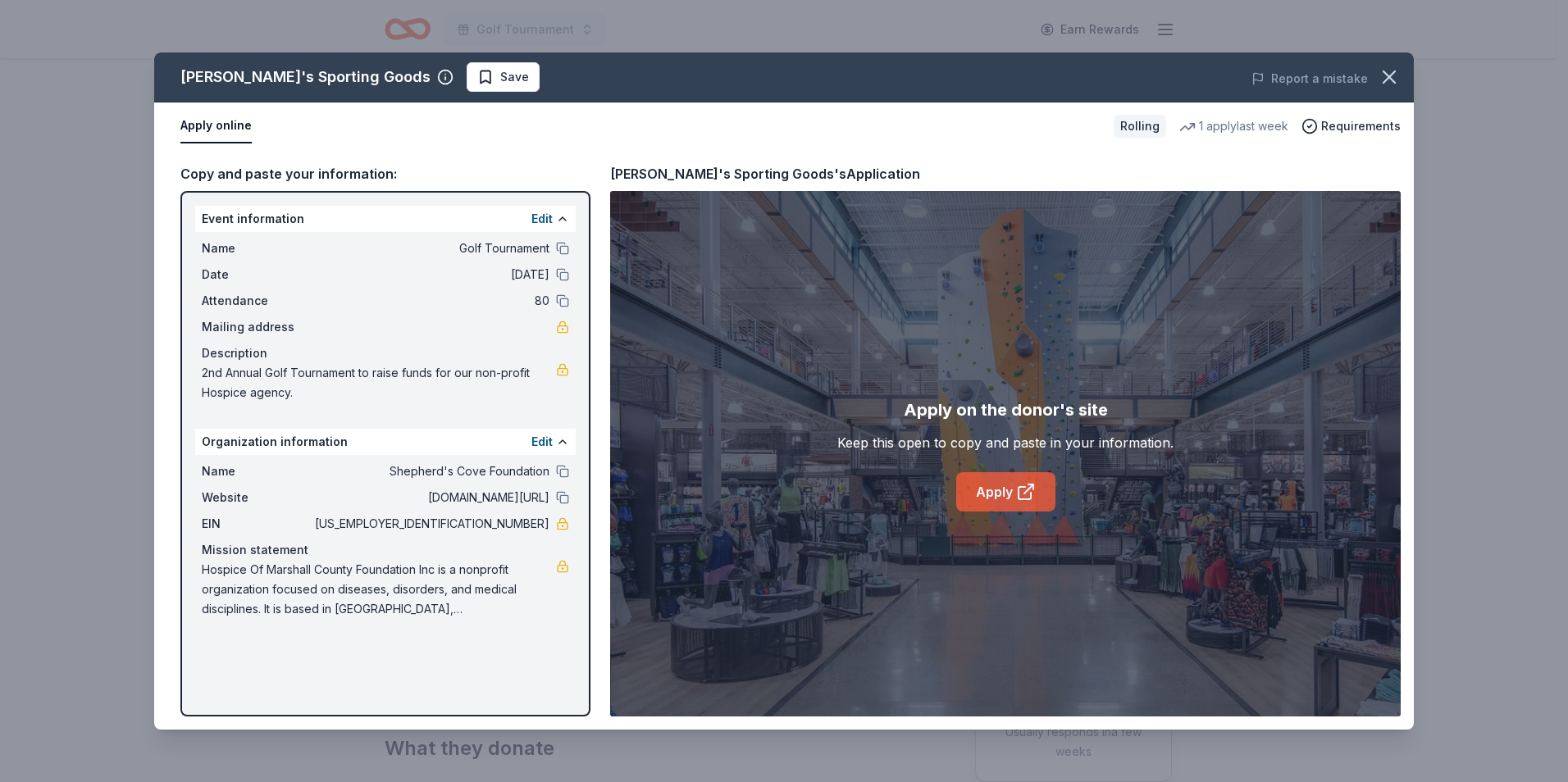
click at [980, 499] on link "Apply" at bounding box center [1005, 492] width 99 height 39
click at [1389, 82] on icon "button" at bounding box center [1389, 77] width 23 height 23
